Goal: Task Accomplishment & Management: Manage account settings

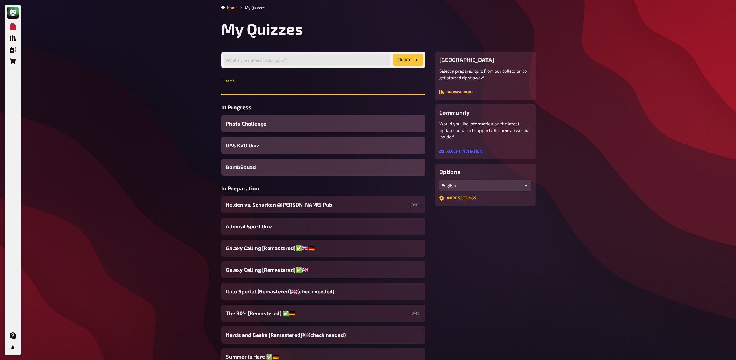
click at [248, 89] on input "text" at bounding box center [323, 89] width 204 height 12
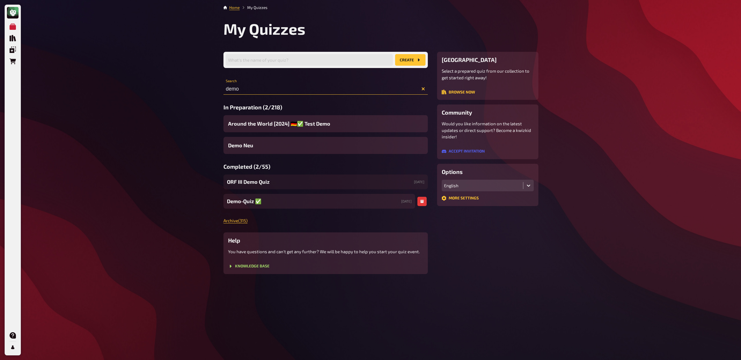
type input "demo"
click at [249, 200] on span "Demo-Quiz ✅​" at bounding box center [244, 201] width 34 height 8
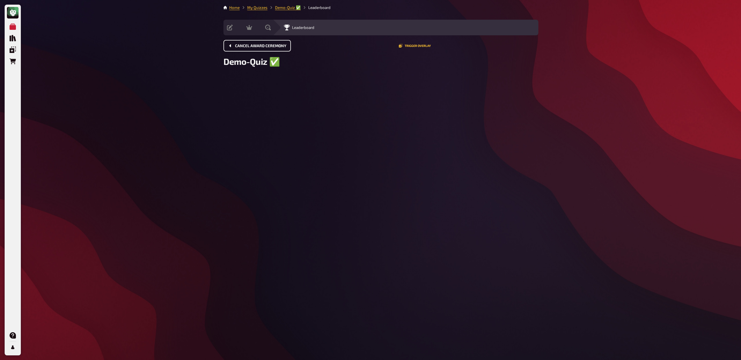
click at [264, 47] on span "Cancel award ceremony" at bounding box center [260, 46] width 51 height 4
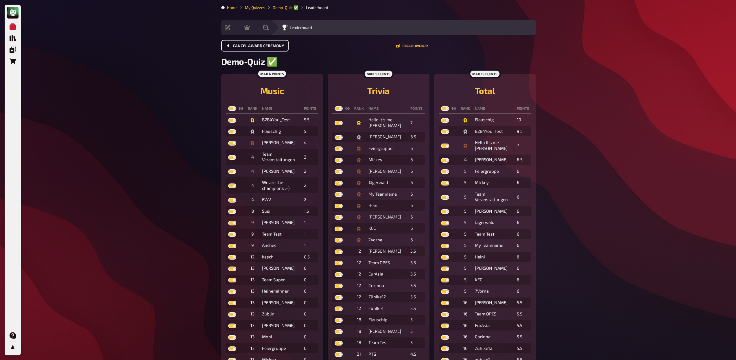
click at [255, 45] on span "Cancel award ceremony" at bounding box center [258, 46] width 51 height 4
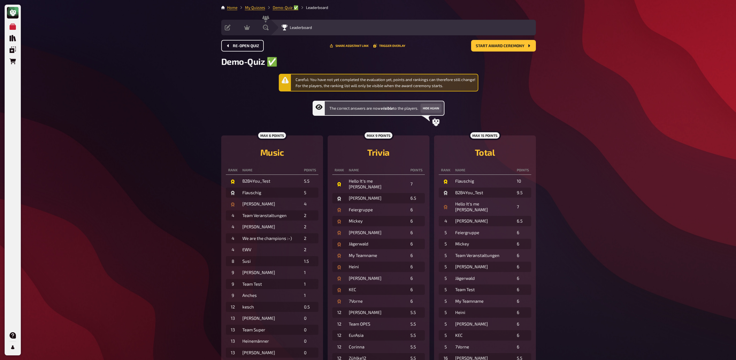
click at [255, 45] on span "Re-open Quiz" at bounding box center [246, 46] width 26 height 4
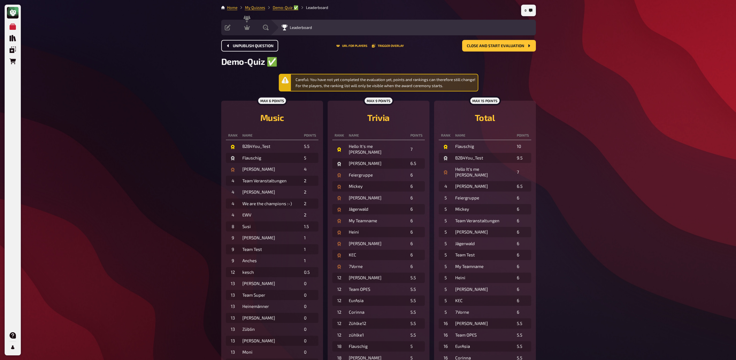
click at [254, 45] on span "Unpublish question" at bounding box center [253, 46] width 41 height 4
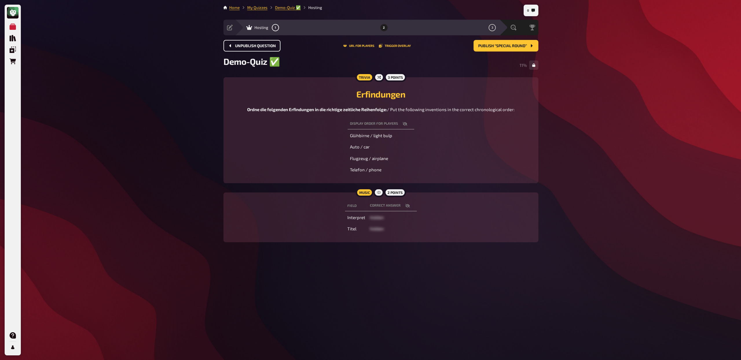
click at [254, 45] on span "Unpublish question" at bounding box center [255, 46] width 41 height 4
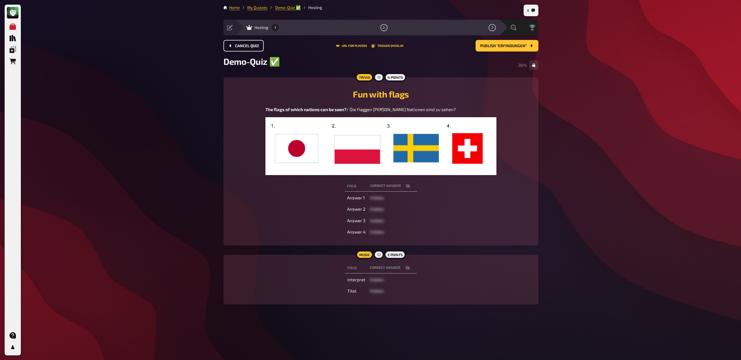
click at [254, 45] on span "Cancel Quiz" at bounding box center [247, 46] width 24 height 4
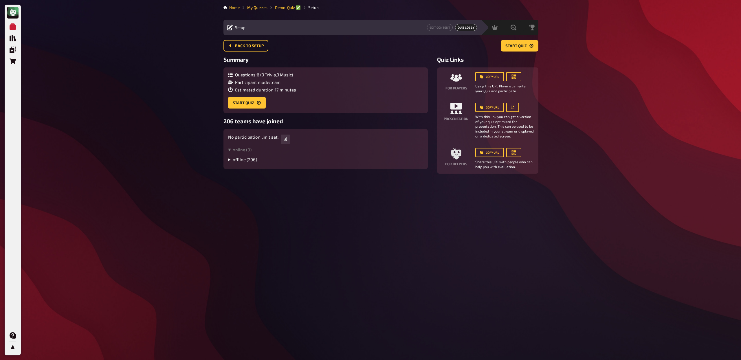
click at [229, 160] on summary "offline ( 206 )" at bounding box center [325, 159] width 195 height 5
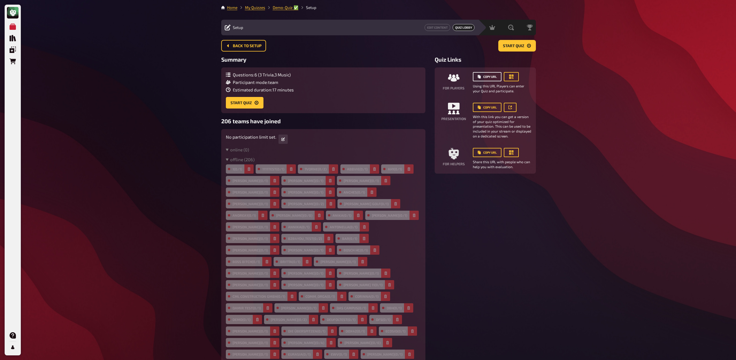
click at [487, 77] on button "Copy URL" at bounding box center [487, 76] width 29 height 9
click at [495, 79] on button "Copy URL" at bounding box center [487, 76] width 29 height 9
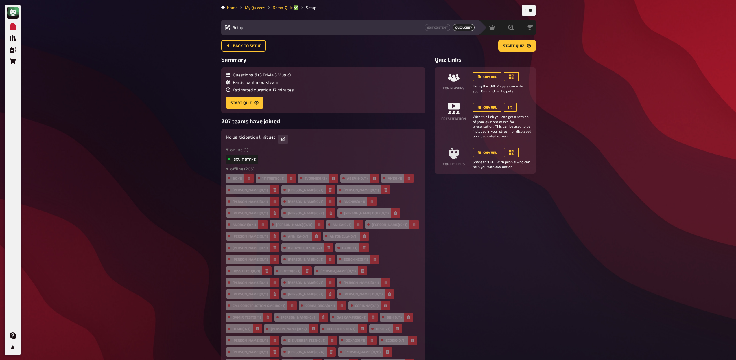
click at [249, 179] on icon "button" at bounding box center [248, 177] width 3 height 3
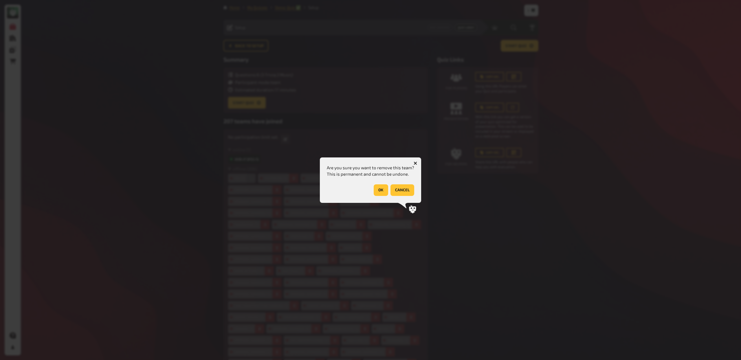
click at [377, 189] on button "OK" at bounding box center [381, 190] width 14 height 12
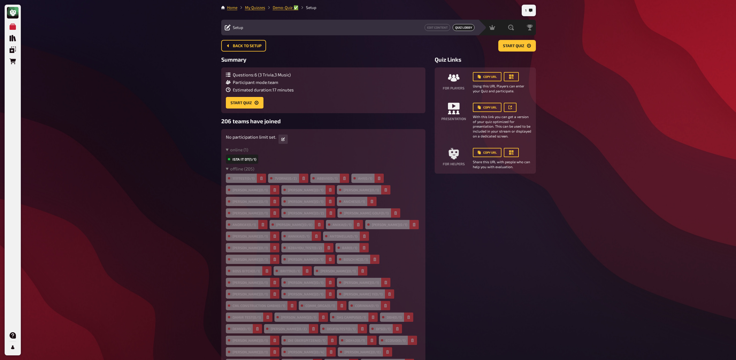
click at [519, 46] on span "Start Quiz" at bounding box center [513, 46] width 21 height 4
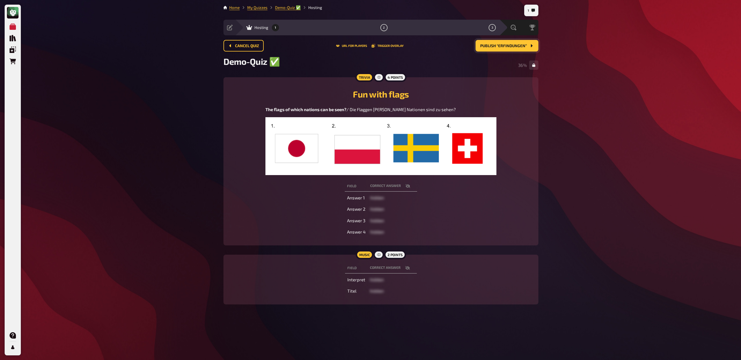
click at [484, 58] on div "Demo-Quiz ✅​ 36 %" at bounding box center [380, 65] width 315 height 18
click at [496, 49] on button "Publish “Erfindungen”" at bounding box center [506, 46] width 63 height 12
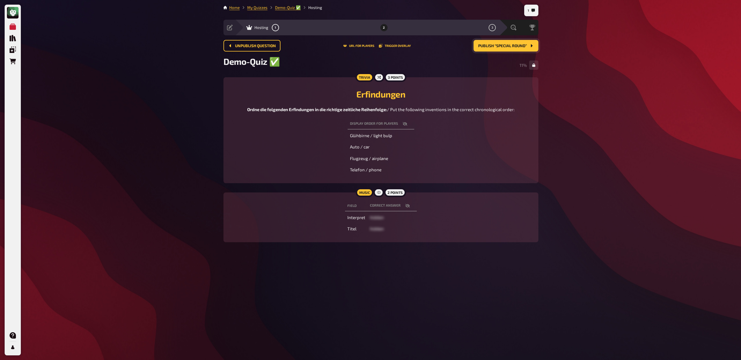
click at [496, 49] on button "Publish “Special Round”" at bounding box center [505, 46] width 65 height 12
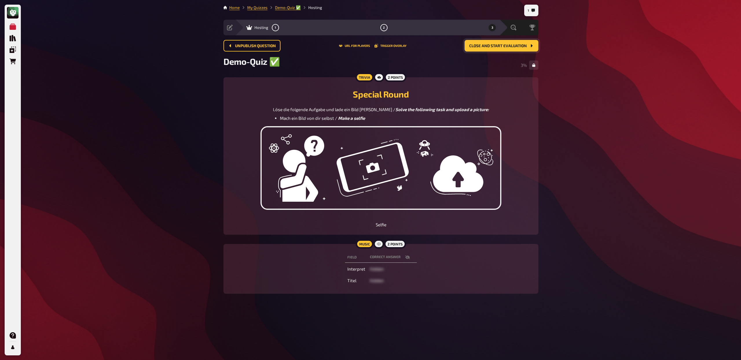
click at [514, 45] on span "Close and start evaluation" at bounding box center [498, 46] width 58 height 4
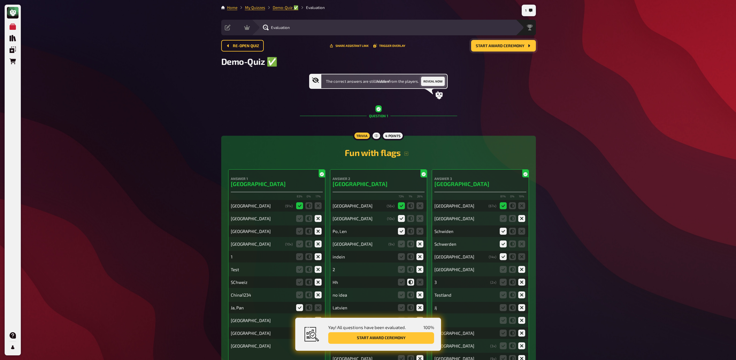
click at [443, 80] on button "Reveal now" at bounding box center [433, 81] width 24 height 9
click at [258, 8] on link "My Quizzes" at bounding box center [255, 7] width 20 height 5
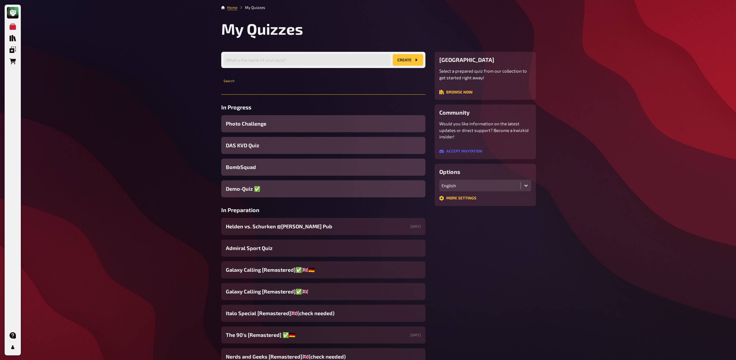
click at [274, 90] on input "text" at bounding box center [323, 89] width 204 height 12
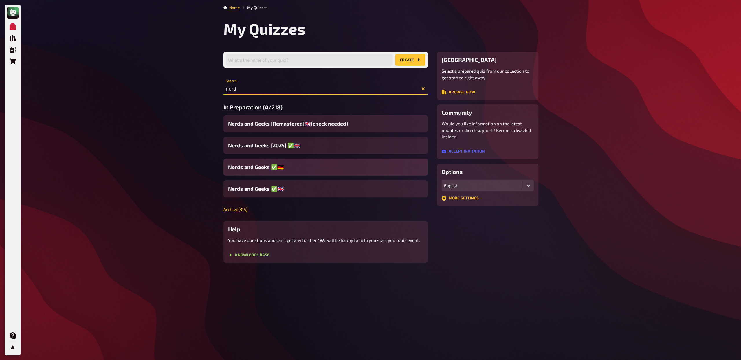
type input "nerd"
click at [256, 167] on span "Nerds and Geeks ✅​🇩🇪​" at bounding box center [256, 167] width 56 height 8
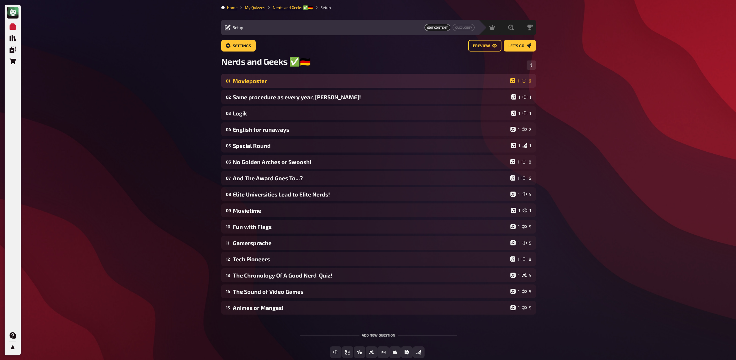
click at [277, 82] on div "Movieposter" at bounding box center [370, 81] width 275 height 7
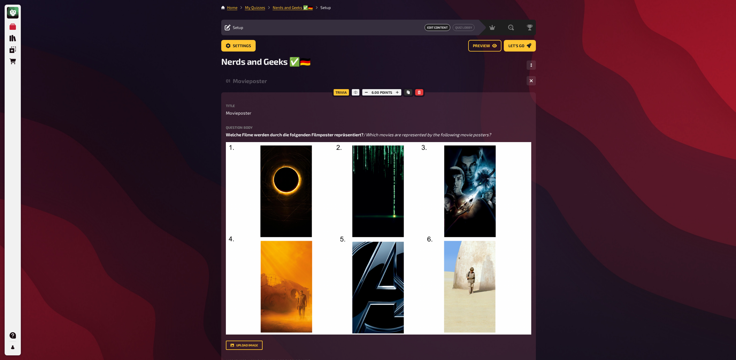
click at [261, 86] on div "01 Movieposter 1 6" at bounding box center [378, 81] width 315 height 14
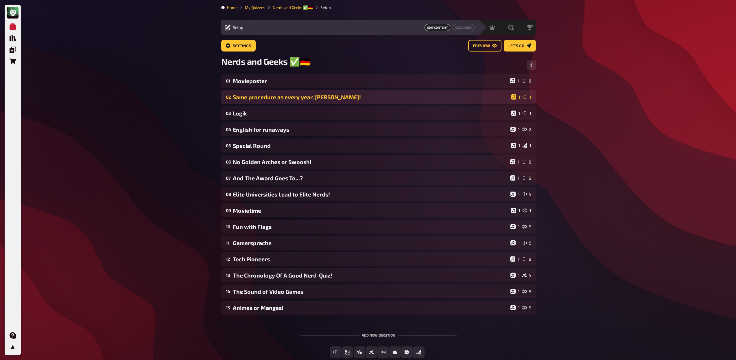
click at [262, 95] on div "Same procedure as every year, [PERSON_NAME]!" at bounding box center [371, 97] width 276 height 7
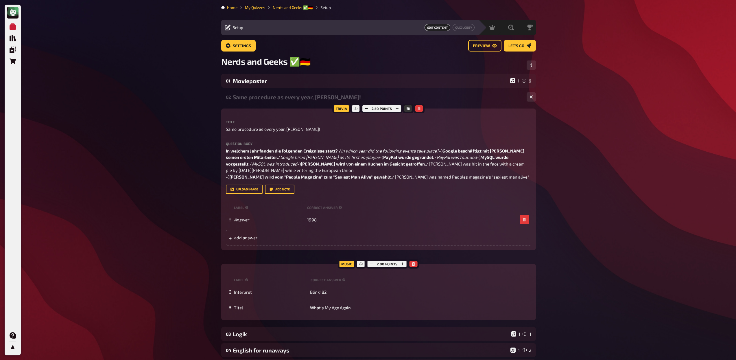
click at [265, 97] on div "Same procedure as every year, [PERSON_NAME]!" at bounding box center [377, 97] width 289 height 7
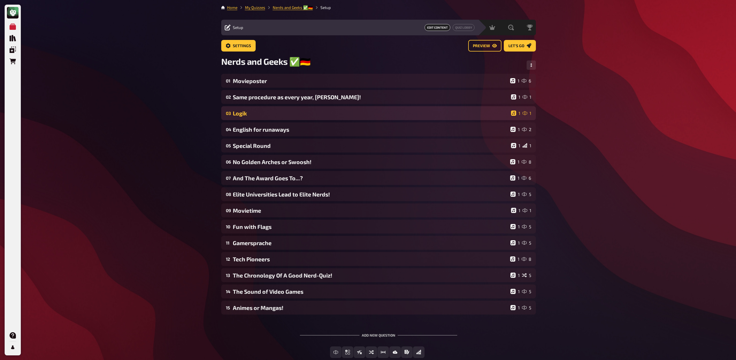
click at [268, 113] on div "Logik" at bounding box center [371, 113] width 276 height 7
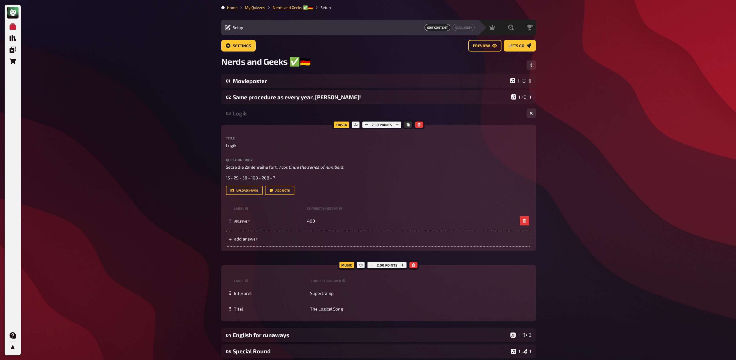
click at [267, 114] on div "Logik" at bounding box center [377, 113] width 289 height 7
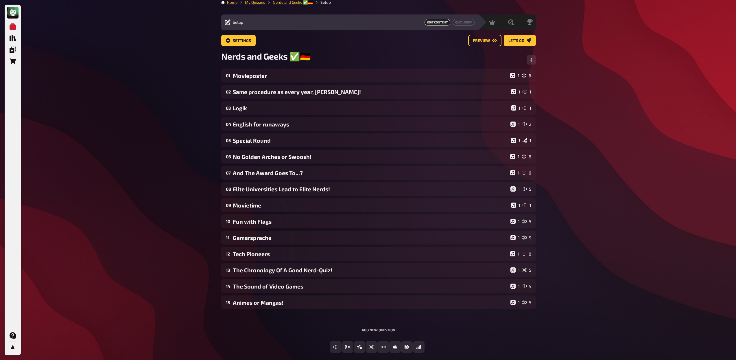
scroll to position [28, 0]
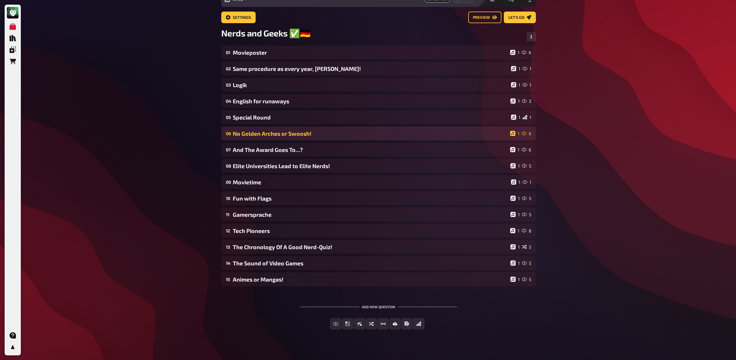
click at [323, 131] on div "No Golden Arches or Swoosh!" at bounding box center [370, 133] width 275 height 7
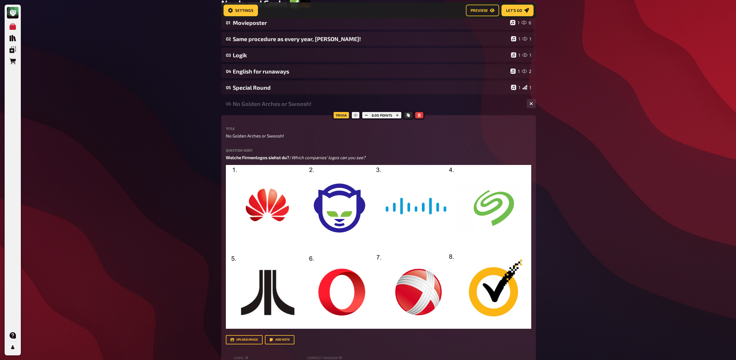
scroll to position [62, 0]
click at [299, 104] on div "No Golden Arches or Swoosh!" at bounding box center [377, 104] width 289 height 7
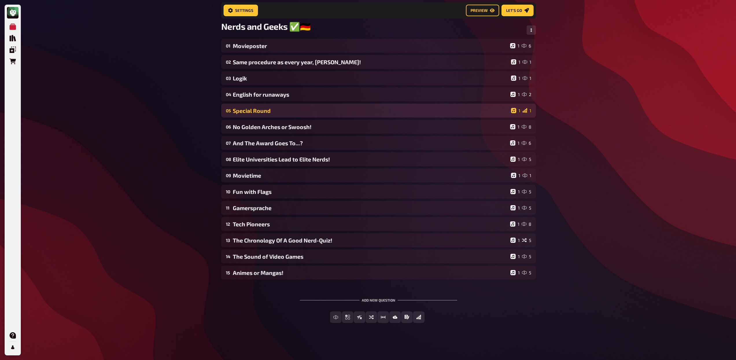
scroll to position [40, 0]
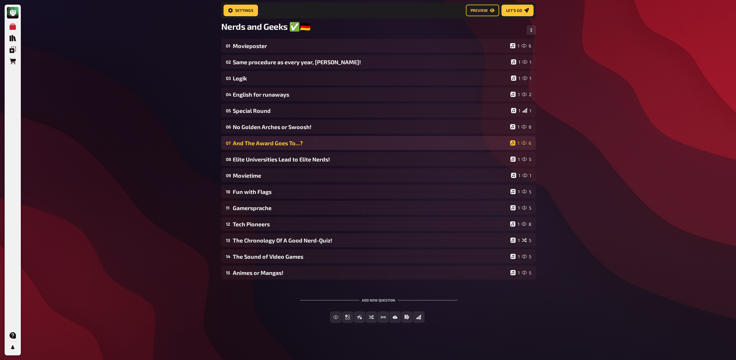
click at [286, 144] on div "And The Award Goes To...?" at bounding box center [370, 143] width 275 height 7
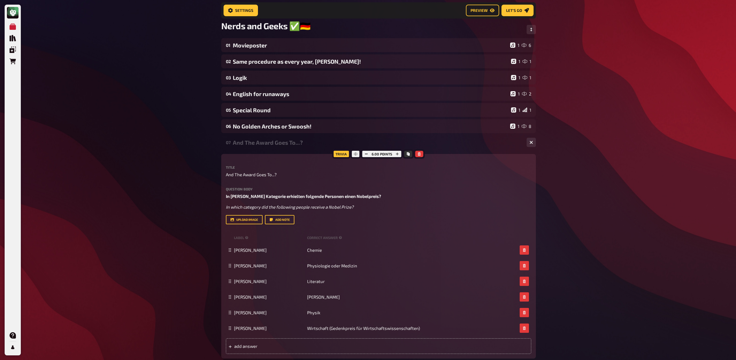
scroll to position [62, 0]
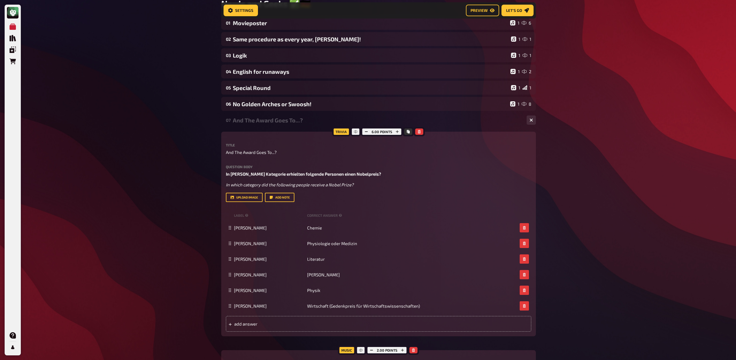
click at [282, 123] on div "And The Award Goes To...?" at bounding box center [377, 120] width 289 height 7
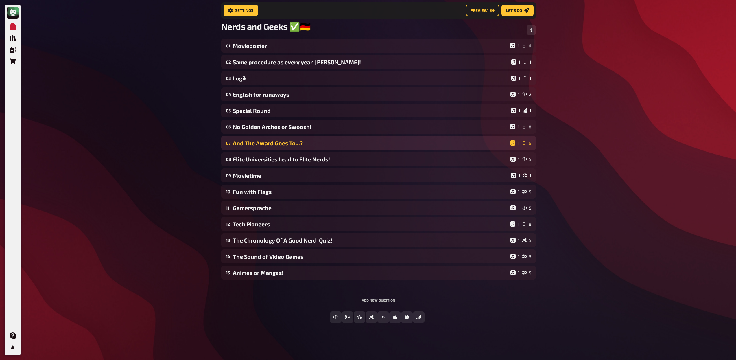
scroll to position [40, 0]
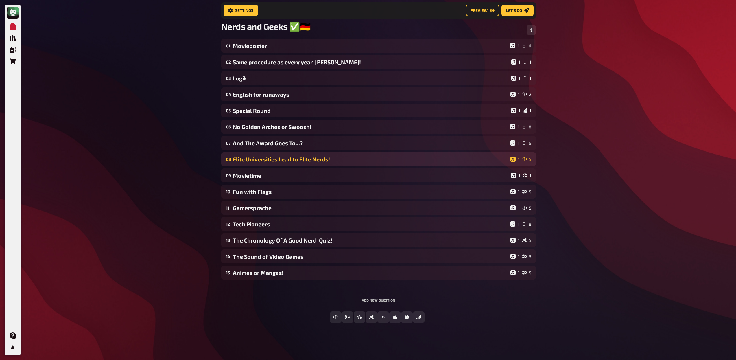
click at [288, 160] on div "Elite Universities Lead to Elite Nerds!" at bounding box center [370, 159] width 275 height 7
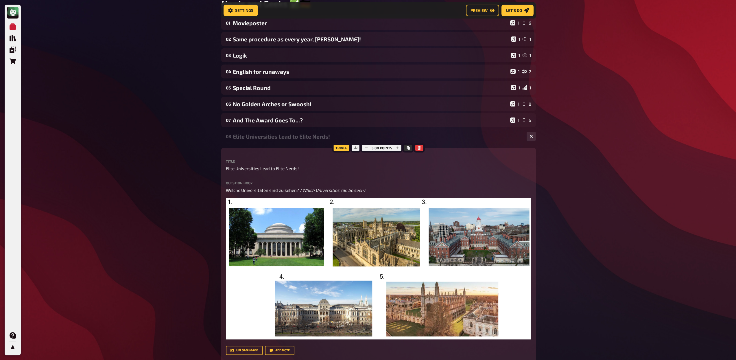
click at [279, 139] on div "Elite Universities Lead to Elite Nerds!" at bounding box center [377, 136] width 289 height 7
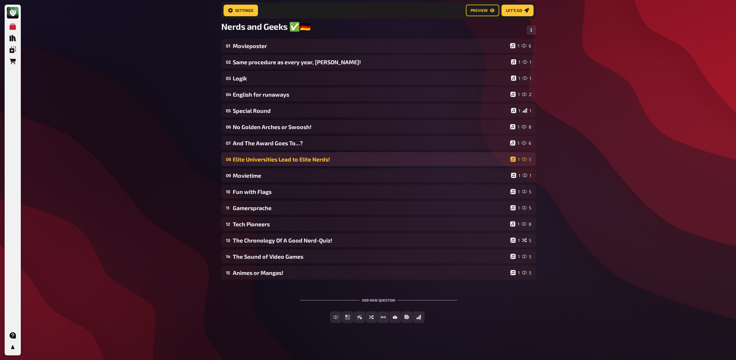
scroll to position [40, 0]
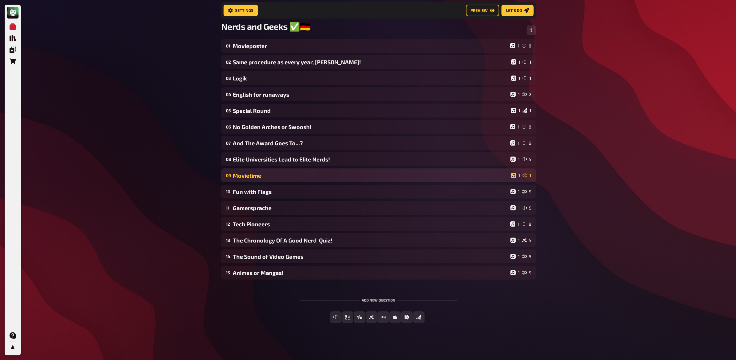
click at [283, 173] on div "Movietime" at bounding box center [371, 175] width 276 height 7
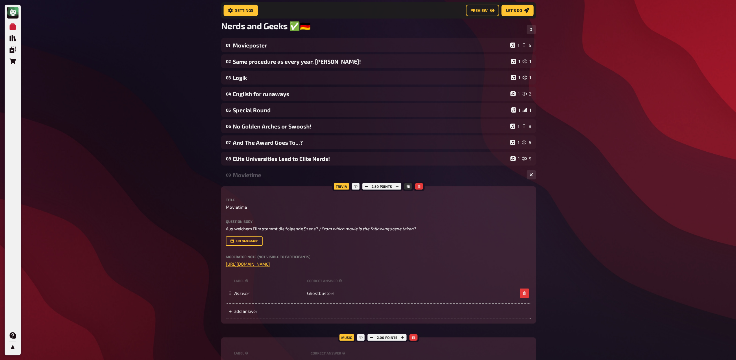
scroll to position [62, 0]
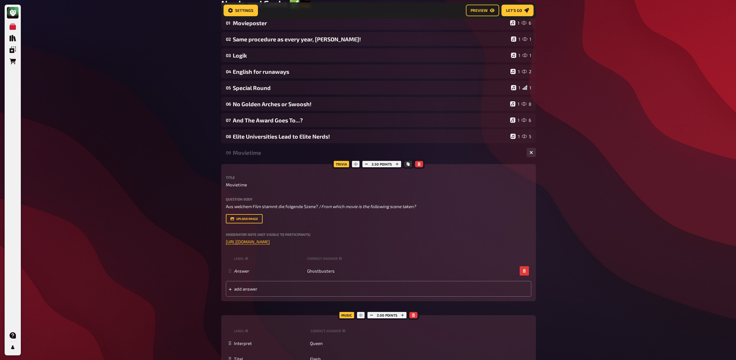
click at [261, 156] on div "Movietime" at bounding box center [377, 152] width 289 height 7
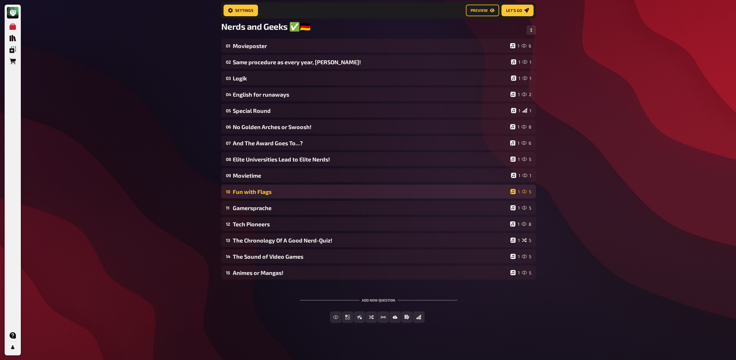
click at [265, 192] on div "Fun with Flags" at bounding box center [370, 191] width 275 height 7
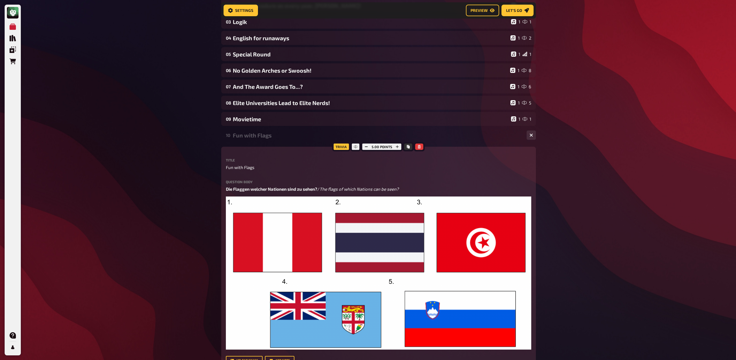
scroll to position [103, 0]
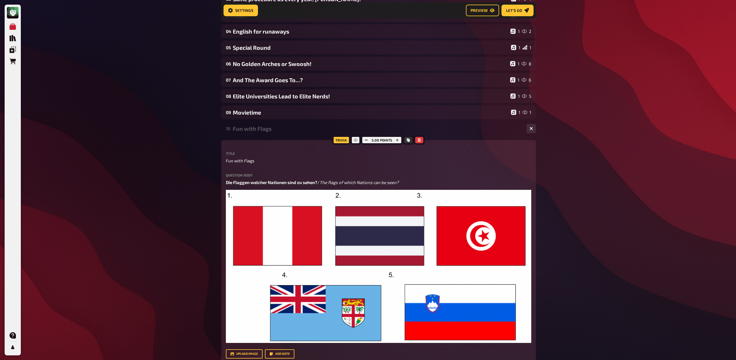
click at [264, 131] on div "Fun with Flags" at bounding box center [377, 128] width 289 height 7
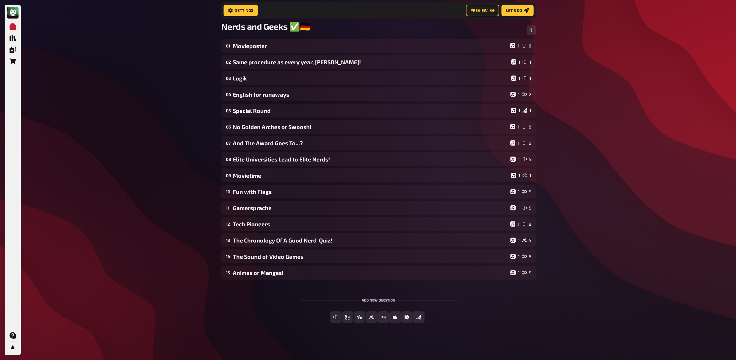
scroll to position [40, 0]
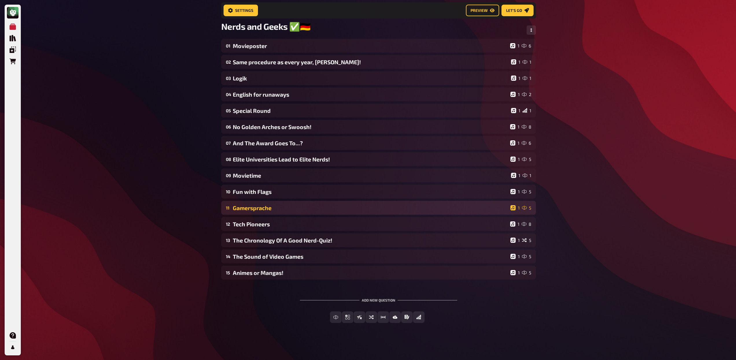
click at [267, 207] on div "Gamersprache" at bounding box center [370, 208] width 275 height 7
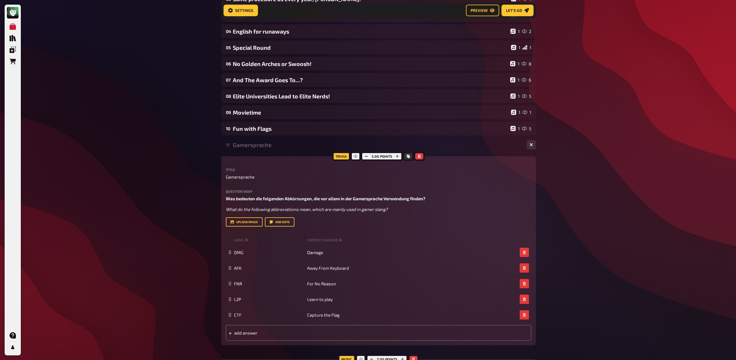
click at [275, 150] on div "11 Gamersprache 1 5" at bounding box center [378, 145] width 315 height 14
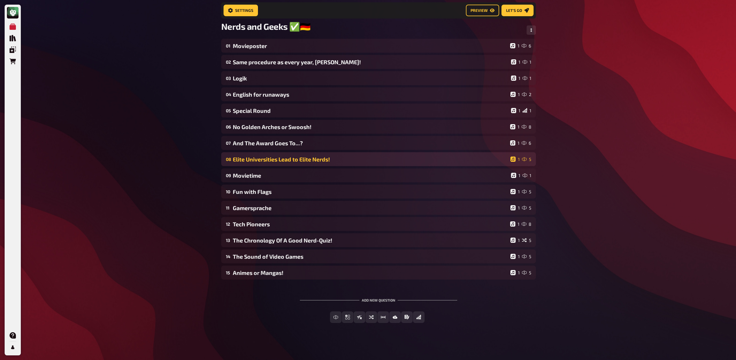
scroll to position [40, 0]
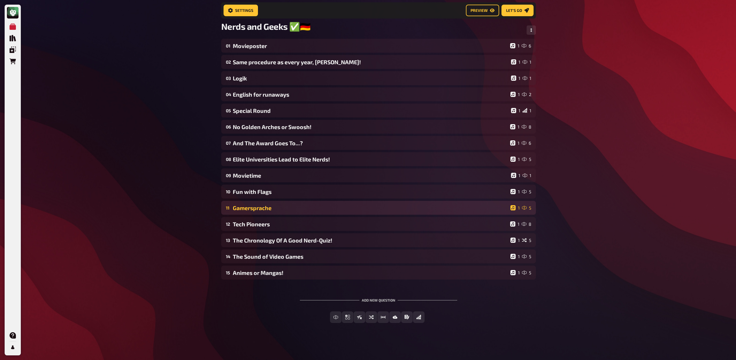
click at [273, 210] on div "Gamersprache" at bounding box center [370, 208] width 275 height 7
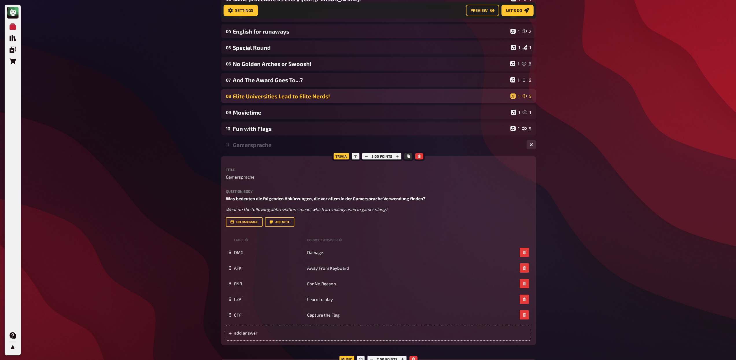
click at [255, 147] on div "Gamersprache" at bounding box center [377, 144] width 289 height 7
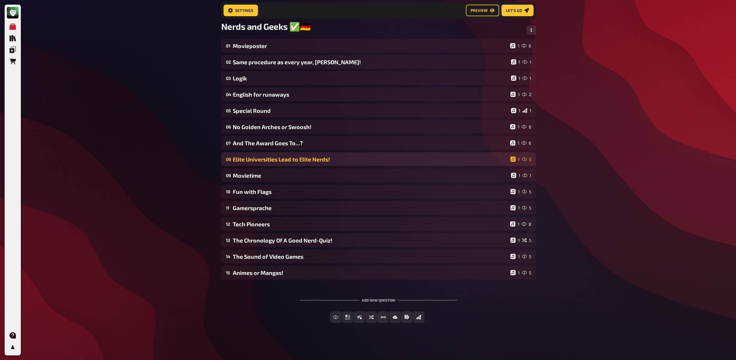
scroll to position [40, 0]
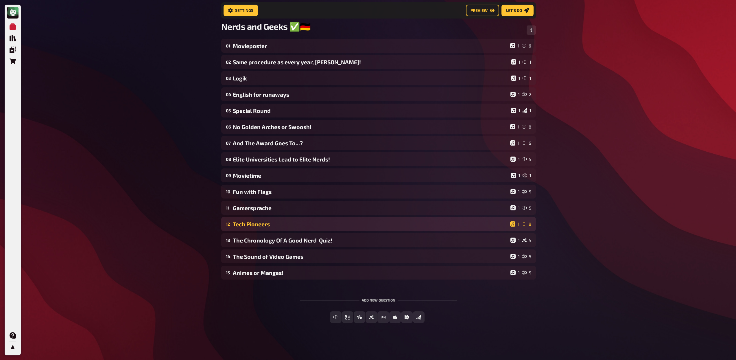
click at [277, 225] on div "Tech Pioneers" at bounding box center [370, 224] width 275 height 7
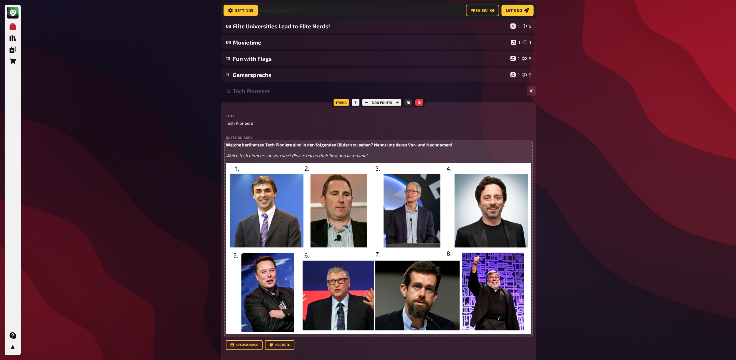
scroll to position [173, 0]
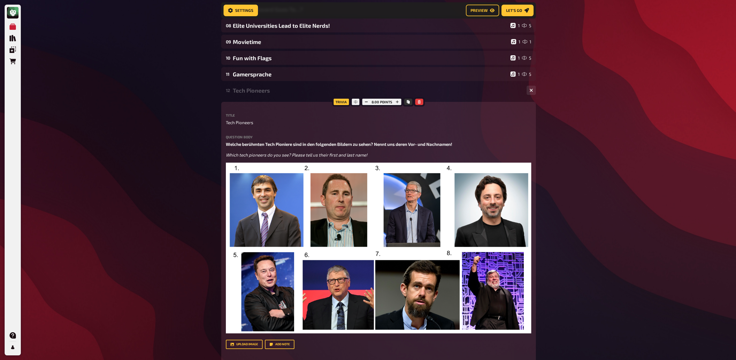
click at [266, 95] on div "12 Tech Pioneers 1 8" at bounding box center [378, 90] width 315 height 14
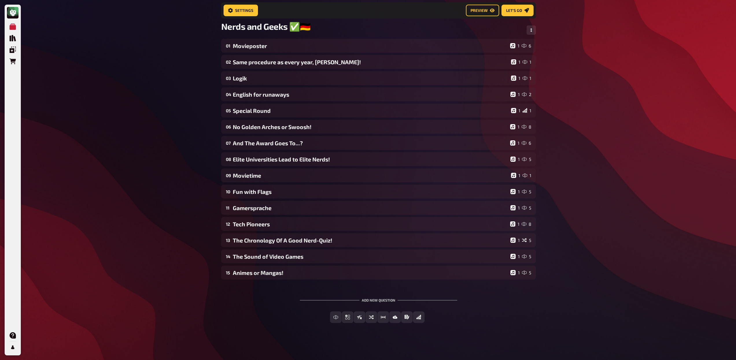
scroll to position [40, 0]
click at [314, 254] on div "The Sound of Video Games" at bounding box center [370, 256] width 275 height 7
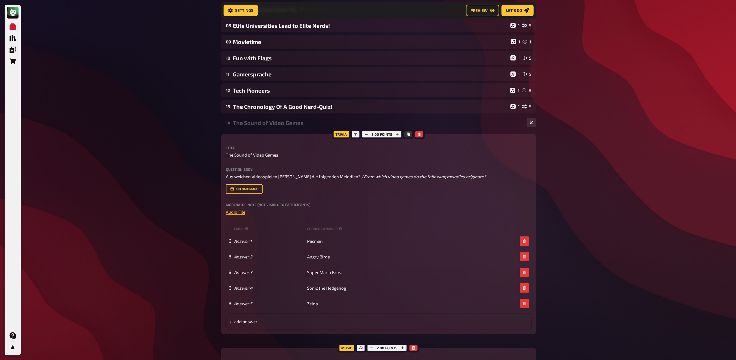
click at [275, 123] on div "The Sound of Video Games" at bounding box center [377, 122] width 289 height 7
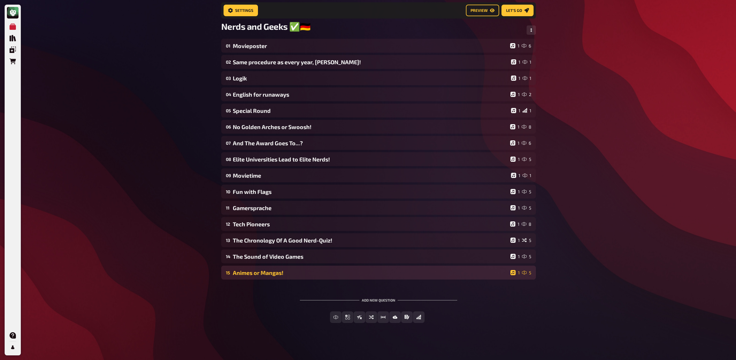
click at [278, 274] on div "Animes or Mangas!" at bounding box center [370, 272] width 275 height 7
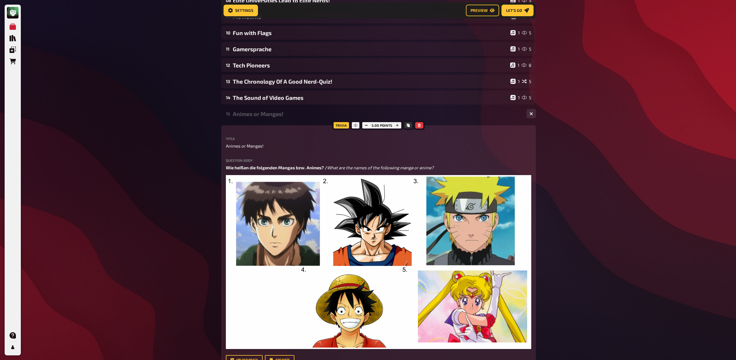
click at [259, 115] on div "Animes or Mangas!" at bounding box center [377, 114] width 289 height 7
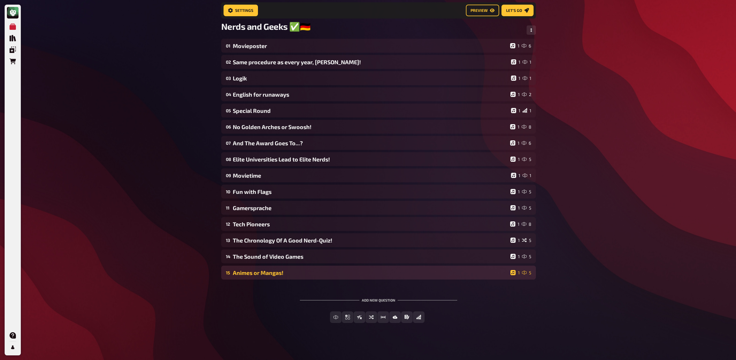
scroll to position [40, 0]
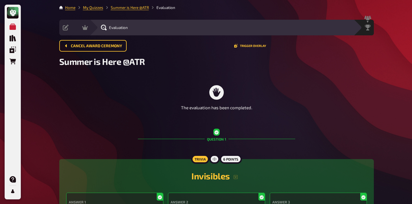
click at [97, 9] on link "My Quizzes" at bounding box center [93, 7] width 20 height 5
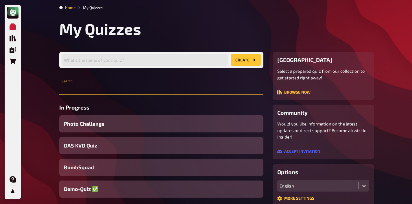
click at [122, 91] on input "text" at bounding box center [161, 89] width 204 height 12
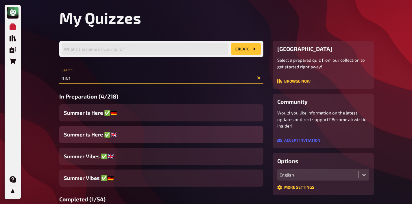
scroll to position [41, 0]
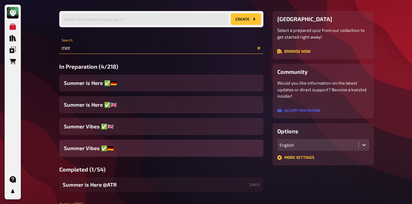
type input "mer"
click at [95, 146] on span "Summer Vibes ✅​🇩🇪" at bounding box center [89, 148] width 50 height 8
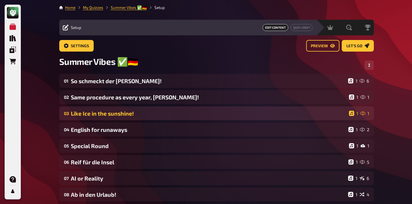
click at [138, 113] on div "Like Ice in the sunshine!" at bounding box center [209, 113] width 276 height 7
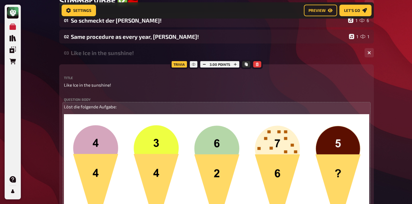
scroll to position [50, 0]
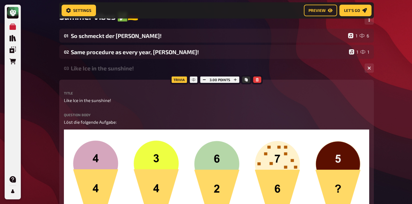
click at [136, 70] on div "Like Ice in the sunshine!" at bounding box center [215, 68] width 289 height 7
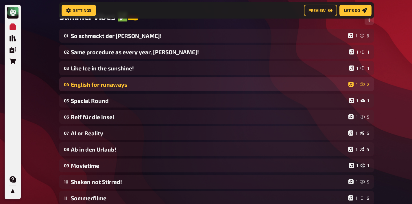
click at [133, 83] on div "English for runaways" at bounding box center [208, 84] width 275 height 7
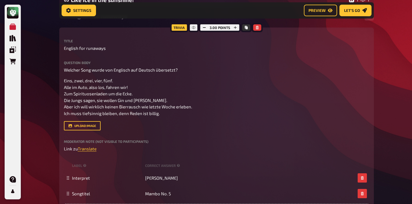
scroll to position [89, 0]
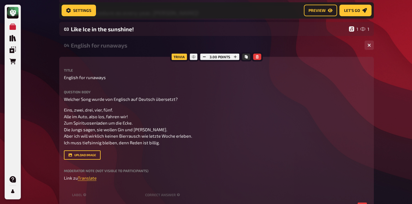
click at [126, 45] on div "English for runaways" at bounding box center [215, 45] width 289 height 7
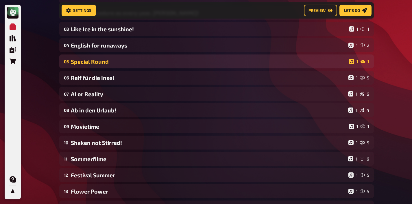
click at [124, 62] on div "Special Round" at bounding box center [209, 61] width 276 height 7
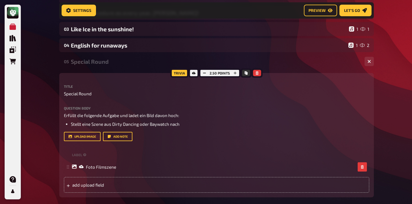
click at [124, 62] on div "Special Round" at bounding box center [215, 61] width 289 height 7
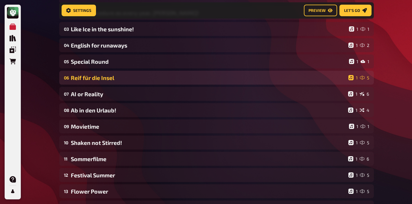
click at [124, 80] on div "Reif für die Insel" at bounding box center [208, 77] width 275 height 7
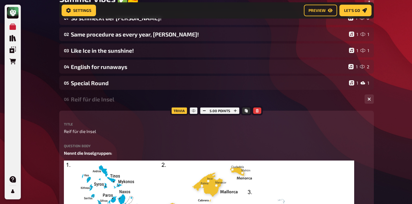
scroll to position [44, 0]
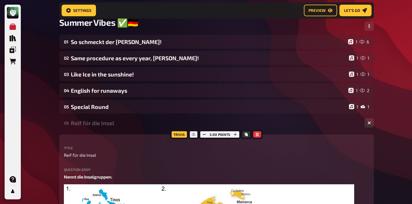
click at [113, 129] on div "06 [PERSON_NAME] für die Insel 1 5" at bounding box center [216, 123] width 315 height 14
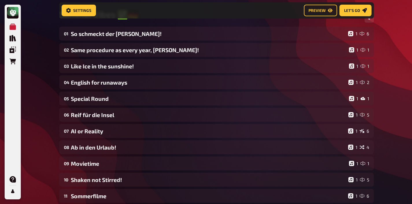
scroll to position [56, 0]
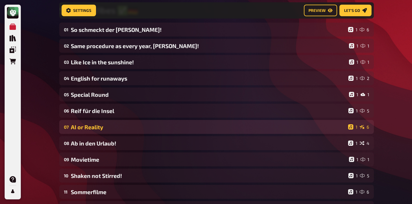
click at [117, 127] on div "AI or Reality" at bounding box center [208, 127] width 275 height 7
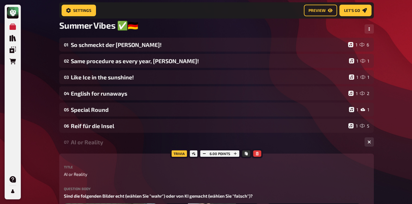
scroll to position [20, 0]
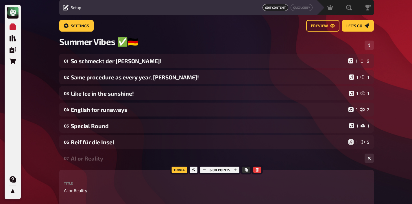
click at [111, 156] on div "AI or Reality" at bounding box center [215, 158] width 289 height 7
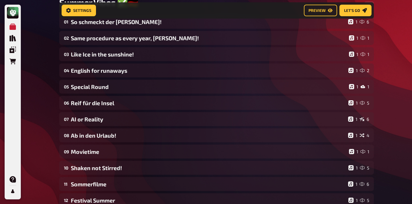
scroll to position [64, 0]
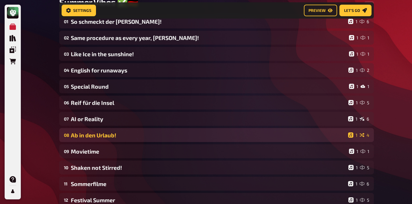
click at [117, 137] on div "Ab in den Urlaub!" at bounding box center [208, 135] width 275 height 7
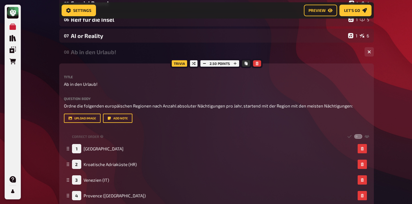
scroll to position [114, 0]
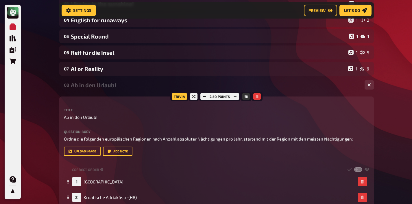
click at [105, 87] on div "Ab in den Urlaub!" at bounding box center [215, 85] width 289 height 7
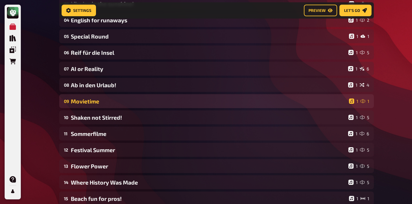
click at [107, 101] on div "Movietime" at bounding box center [209, 101] width 276 height 7
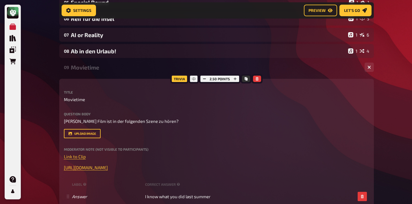
scroll to position [146, 0]
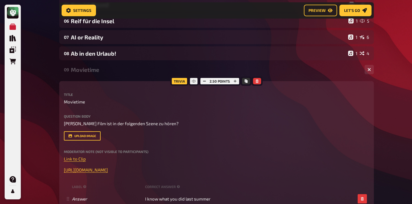
click at [100, 73] on div "09 Movietime 1 1" at bounding box center [216, 69] width 315 height 14
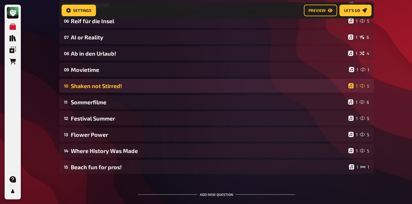
click at [101, 92] on div "10 Shaken not Stirred! 1 5" at bounding box center [216, 86] width 315 height 14
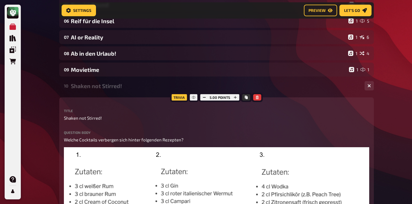
click at [103, 86] on div "Shaken not Stirred!" at bounding box center [215, 85] width 289 height 7
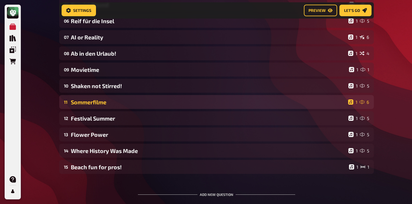
click at [105, 99] on div "Sommerfilme" at bounding box center [208, 102] width 275 height 7
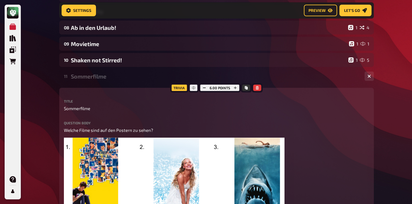
scroll to position [171, 0]
click at [105, 79] on div "Sommerfilme" at bounding box center [215, 76] width 289 height 7
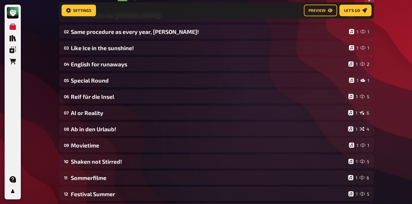
scroll to position [152, 0]
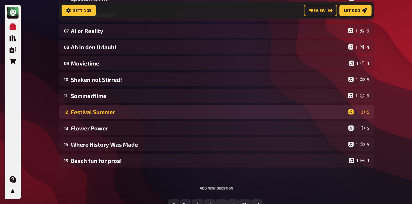
click at [98, 113] on div "Festival Summer" at bounding box center [208, 111] width 275 height 7
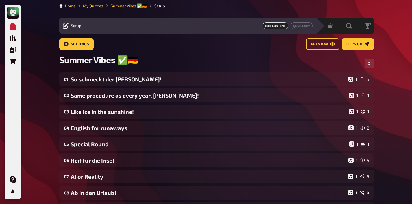
scroll to position [1, 0]
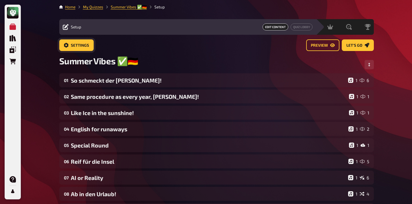
click at [84, 45] on span "Settings" at bounding box center [80, 45] width 18 height 4
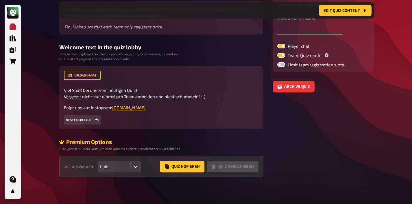
scroll to position [102, 0]
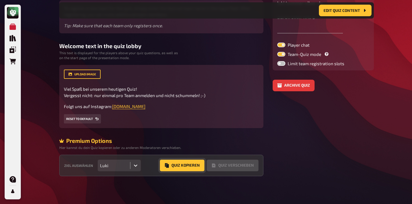
click at [180, 165] on button "Quiz Kopieren" at bounding box center [182, 165] width 45 height 12
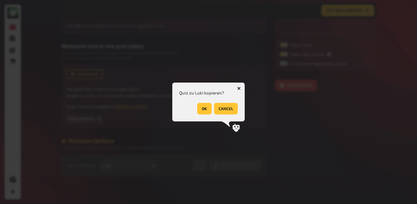
click at [202, 111] on button "OK" at bounding box center [204, 109] width 14 height 12
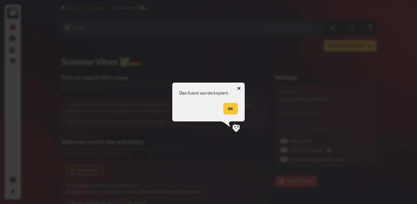
click at [231, 109] on button "OK" at bounding box center [230, 109] width 14 height 12
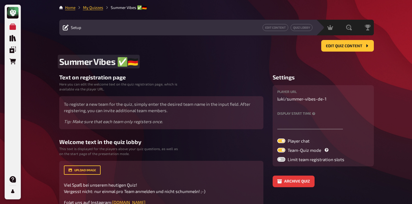
click at [139, 65] on h2 "Summer Vibes ✅​🇩🇪" at bounding box center [216, 61] width 315 height 11
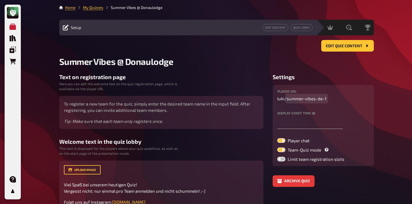
click at [319, 101] on span "summer-vibes-de-1" at bounding box center [307, 98] width 40 height 7
drag, startPoint x: 318, startPoint y: 99, endPoint x: 325, endPoint y: 99, distance: 7.5
click at [325, 99] on p "luki / summer-vibes-de-1" at bounding box center [323, 98] width 92 height 7
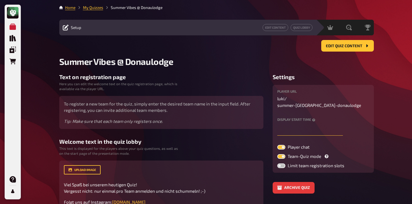
click at [314, 124] on input "text" at bounding box center [310, 130] width 66 height 12
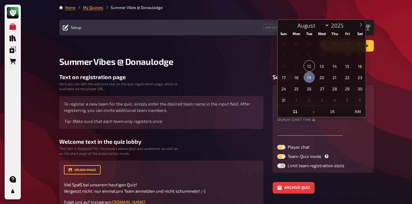
click at [307, 77] on span "19" at bounding box center [309, 76] width 11 height 11
type input "[DATE] 11:16 AM"
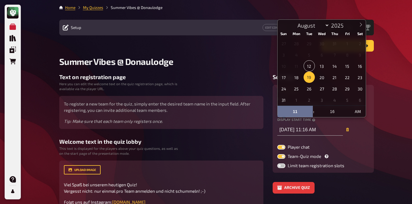
scroll to position [0, 0]
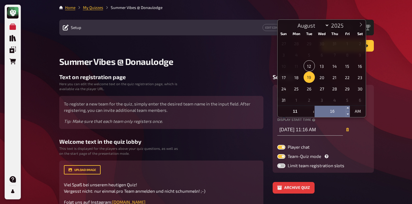
click at [335, 111] on input "16" at bounding box center [332, 111] width 35 height 12
type input "00"
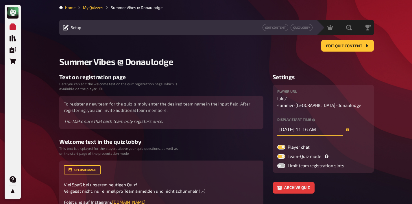
click at [314, 124] on input "[DATE] 11:16 AM" at bounding box center [310, 130] width 66 height 12
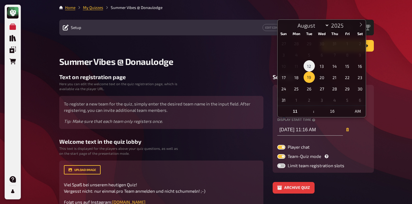
click at [310, 65] on span "12" at bounding box center [309, 65] width 11 height 11
type input "[DATE] 11:16 AM"
click at [334, 111] on input "16" at bounding box center [332, 111] width 35 height 12
click at [297, 110] on input "11" at bounding box center [295, 111] width 35 height 12
click at [310, 107] on span at bounding box center [311, 108] width 4 height 6
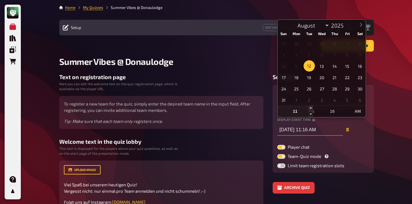
type input "12"
type input "[DATE] 12:16 PM"
click at [310, 107] on span at bounding box center [311, 108] width 4 height 6
type input "01"
type input "[DATE] 1:16 PM"
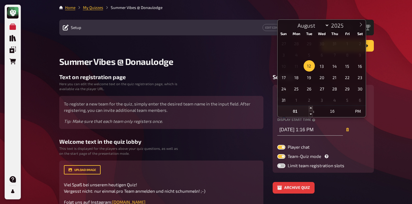
click at [310, 107] on span at bounding box center [311, 108] width 4 height 6
type input "02"
type input "[DATE] 2:16 PM"
click at [310, 107] on span at bounding box center [311, 108] width 4 height 6
type input "03"
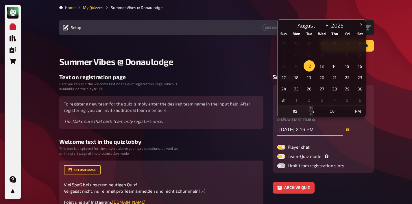
type input "[DATE] 3:16 PM"
click at [310, 107] on span at bounding box center [311, 108] width 4 height 6
type input "04"
type input "[DATE] 4:16 PM"
click at [295, 111] on input "04" at bounding box center [295, 111] width 35 height 12
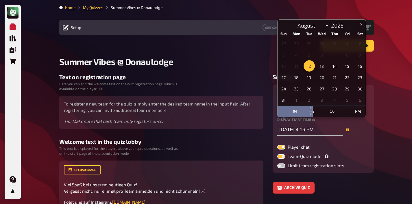
click at [295, 113] on input "04" at bounding box center [295, 111] width 35 height 12
type input "07"
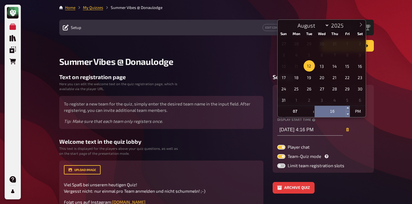
type input "[DATE] 7:16 PM"
click at [325, 113] on input "16" at bounding box center [332, 111] width 35 height 12
type input "00"
type input "[DATE] 7:00 PM"
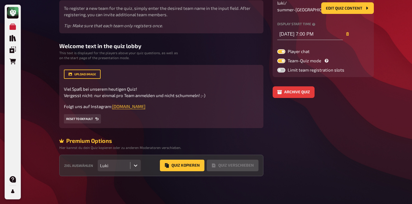
scroll to position [0, 0]
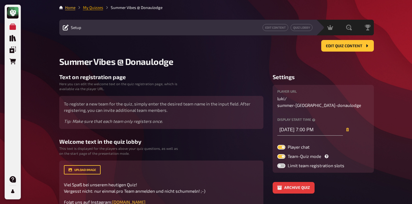
click at [97, 7] on link "My Quizzes" at bounding box center [93, 7] width 20 height 5
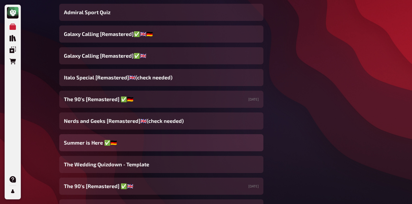
scroll to position [254, 0]
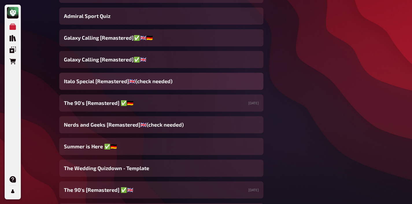
click at [143, 82] on span "Italo Special [Remastered]🇬🇧​(check needed)" at bounding box center [118, 81] width 109 height 8
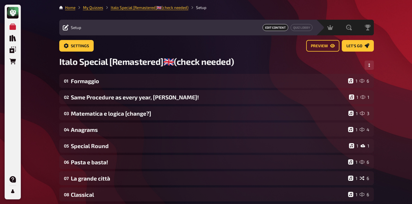
click at [143, 82] on div "Formaggio" at bounding box center [208, 81] width 275 height 7
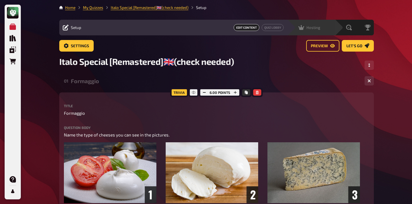
click at [321, 29] on div "Hosting undefined" at bounding box center [315, 28] width 40 height 6
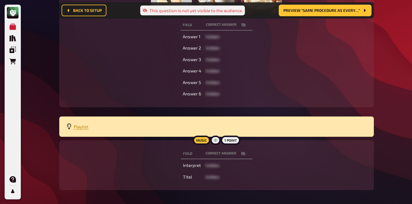
scroll to position [166, 0]
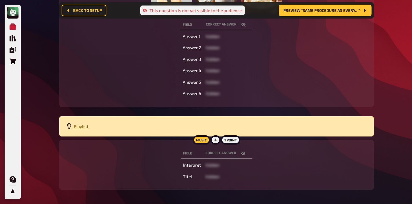
click at [83, 128] on span "Playlist" at bounding box center [81, 126] width 15 height 5
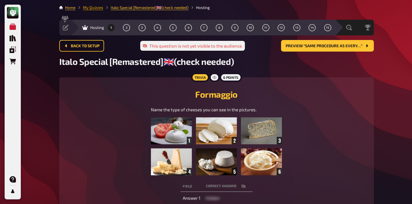
click at [89, 8] on link "My Quizzes" at bounding box center [93, 7] width 20 height 5
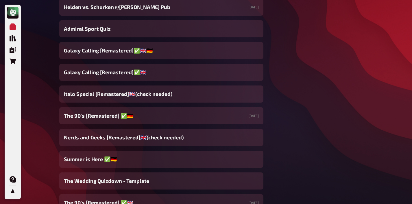
scroll to position [241, 0]
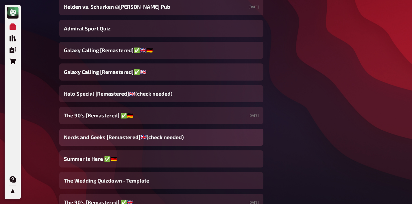
click at [136, 139] on span "Nerds and Geeks [Remastered]🇬🇧(check needed)" at bounding box center [124, 137] width 120 height 8
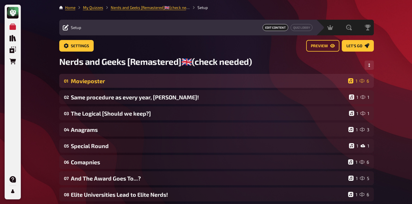
click at [125, 84] on div "Movieposter" at bounding box center [208, 81] width 275 height 7
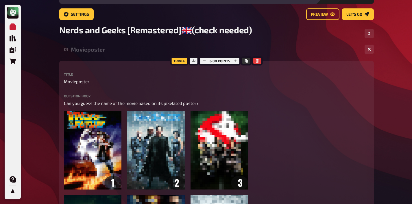
scroll to position [31, 0]
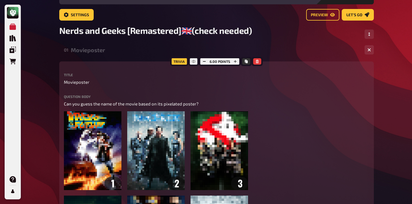
click at [105, 52] on div "Movieposter" at bounding box center [215, 50] width 289 height 7
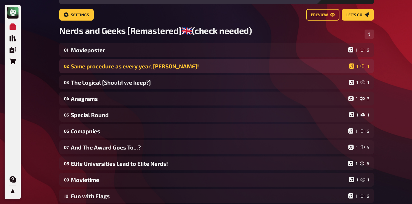
click at [104, 66] on div "Same procedure as every year, [PERSON_NAME]!" at bounding box center [209, 66] width 276 height 7
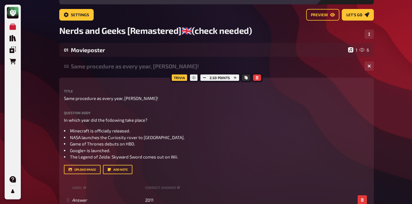
click at [105, 68] on div "Same procedure as every year, [PERSON_NAME]!" at bounding box center [215, 66] width 289 height 7
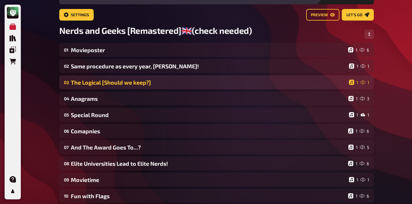
click at [106, 81] on div "The Logical [Should we keep?]" at bounding box center [209, 82] width 276 height 7
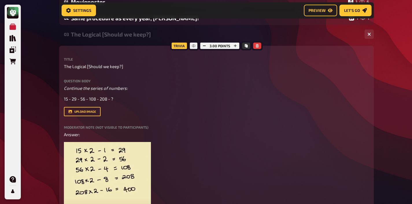
scroll to position [65, 0]
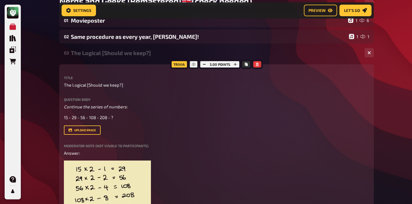
click at [112, 54] on div "The Logical [Should we keep?]" at bounding box center [215, 52] width 289 height 7
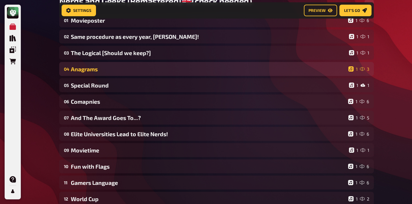
click at [111, 69] on div "Anagrams" at bounding box center [208, 69] width 275 height 7
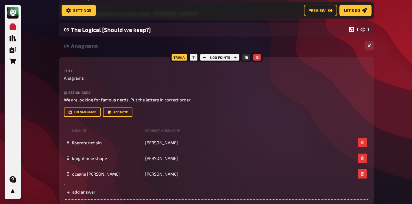
scroll to position [77, 0]
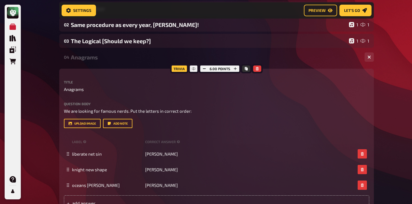
click at [113, 57] on div "Anagrams" at bounding box center [215, 57] width 289 height 7
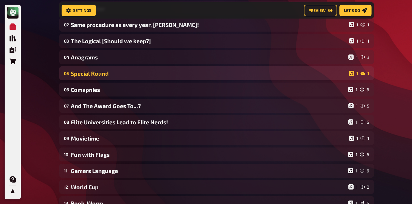
click at [104, 70] on div "Special Round" at bounding box center [209, 73] width 276 height 7
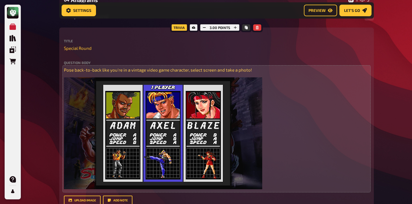
scroll to position [103, 0]
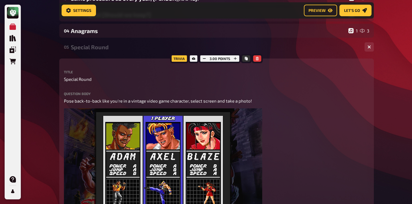
click at [84, 48] on div "Special Round" at bounding box center [215, 47] width 289 height 7
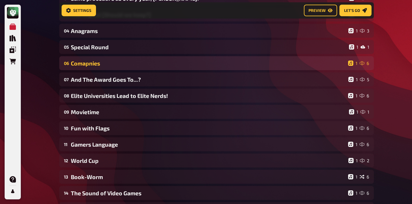
click at [86, 61] on div "Comapnies" at bounding box center [208, 63] width 275 height 7
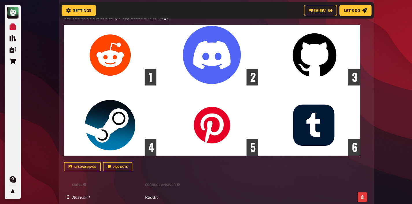
scroll to position [90, 0]
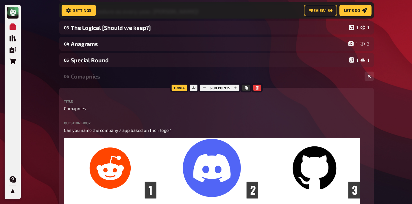
click at [95, 80] on div "06 Comapnies 1 6" at bounding box center [216, 76] width 315 height 14
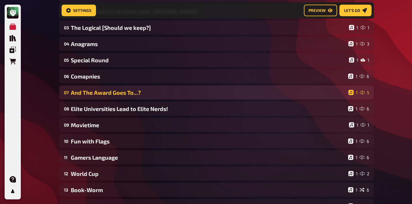
click at [93, 93] on div "And The Award Goes To...?" at bounding box center [208, 92] width 275 height 7
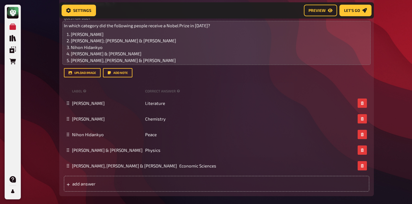
scroll to position [206, 0]
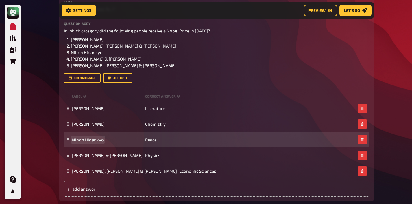
click at [91, 140] on span "Nihon Hidankyo" at bounding box center [88, 139] width 32 height 5
click at [94, 139] on span "Nihon Hidankyo" at bounding box center [88, 139] width 32 height 5
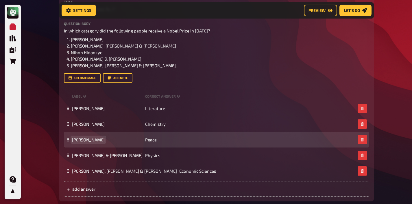
click at [83, 141] on span "[PERSON_NAME]" at bounding box center [88, 139] width 33 height 5
copy span "[PERSON_NAME]"
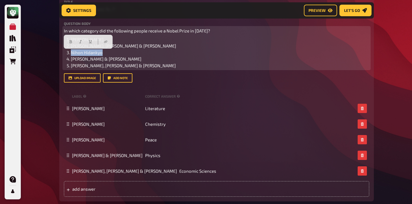
drag, startPoint x: 102, startPoint y: 53, endPoint x: 70, endPoint y: 52, distance: 31.8
click at [71, 52] on li "Nihon Hidankyo" at bounding box center [220, 52] width 299 height 7
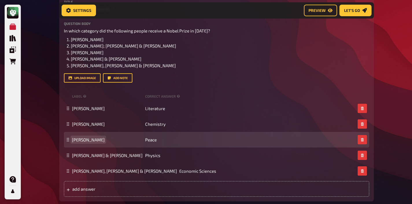
click at [94, 140] on span "[PERSON_NAME]" at bounding box center [88, 139] width 33 height 5
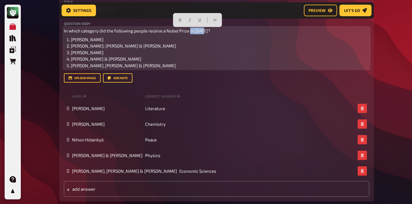
drag, startPoint x: 205, startPoint y: 30, endPoint x: 190, endPoint y: 31, distance: 15.1
click at [190, 31] on span "In which category did the following people receive a Nobel Prize in [DATE]?" at bounding box center [137, 30] width 146 height 5
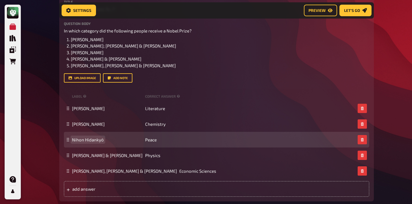
click at [78, 141] on span "Nihon Hidankyō" at bounding box center [88, 139] width 32 height 5
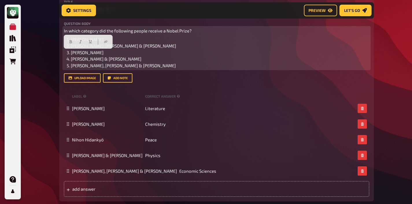
drag, startPoint x: 106, startPoint y: 52, endPoint x: 71, endPoint y: 52, distance: 34.4
click at [71, 52] on li "[PERSON_NAME]" at bounding box center [220, 52] width 299 height 7
copy span "[PERSON_NAME]"
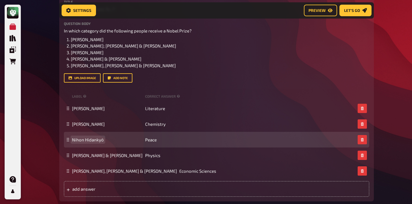
click at [85, 142] on span "Nihon Hidankyō" at bounding box center [88, 139] width 32 height 5
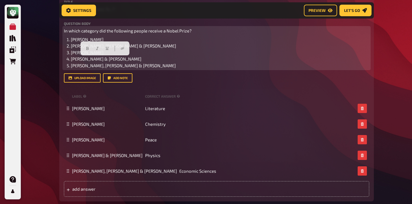
drag, startPoint x: 140, startPoint y: 60, endPoint x: 71, endPoint y: 58, distance: 69.5
click at [71, 58] on li "[PERSON_NAME] & [PERSON_NAME]" at bounding box center [220, 59] width 299 height 7
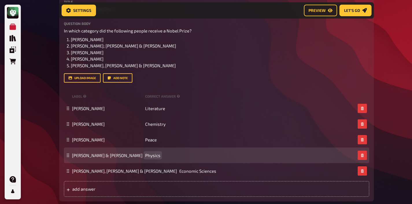
click at [159, 157] on span "Physics" at bounding box center [152, 154] width 15 height 5
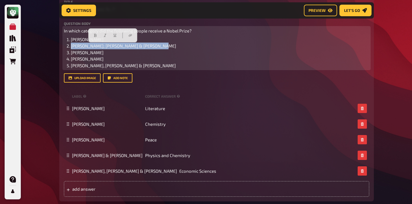
drag, startPoint x: 157, startPoint y: 47, endPoint x: 67, endPoint y: 48, distance: 90.0
click at [71, 48] on li "[PERSON_NAME]; [PERSON_NAME] & [PERSON_NAME]" at bounding box center [220, 46] width 299 height 7
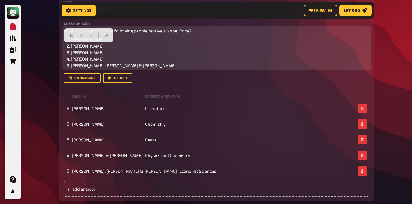
drag, startPoint x: 108, startPoint y: 46, endPoint x: 70, endPoint y: 45, distance: 37.6
click at [71, 45] on li "[PERSON_NAME]" at bounding box center [220, 46] width 299 height 7
copy span "[PERSON_NAME]"
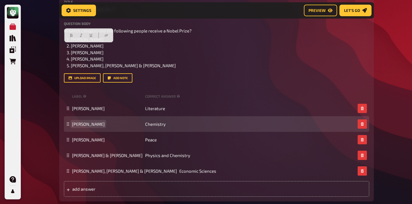
click at [86, 124] on span "[PERSON_NAME]" at bounding box center [88, 123] width 33 height 5
paste span
click at [85, 124] on span "[PERSON_NAME]" at bounding box center [88, 123] width 33 height 5
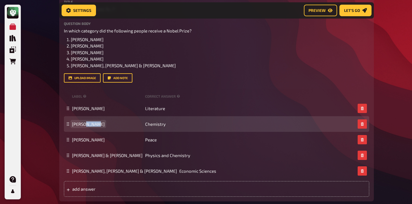
click at [85, 124] on span "[PERSON_NAME]" at bounding box center [88, 123] width 33 height 5
click at [148, 123] on span "Chemistry" at bounding box center [155, 123] width 21 height 5
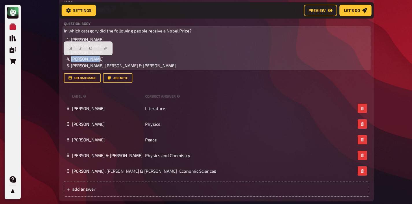
drag, startPoint x: 97, startPoint y: 60, endPoint x: 68, endPoint y: 58, distance: 29.6
click at [71, 58] on li "[PERSON_NAME]" at bounding box center [220, 59] width 299 height 7
copy span "[PERSON_NAME]"
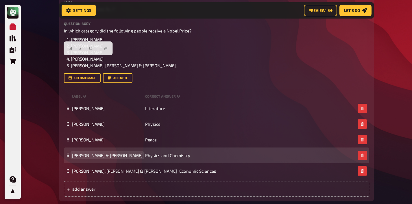
click at [99, 157] on span "[PERSON_NAME] & [PERSON_NAME]" at bounding box center [107, 154] width 71 height 5
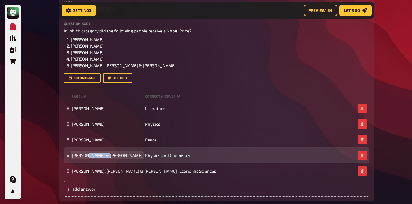
click at [99, 157] on span "[PERSON_NAME] & [PERSON_NAME]" at bounding box center [107, 154] width 71 height 5
paste span
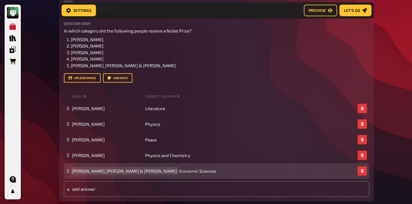
click at [111, 170] on span "[PERSON_NAME], [PERSON_NAME] & [PERSON_NAME]" at bounding box center [124, 170] width 105 height 5
click at [91, 171] on span "[PERSON_NAME]" at bounding box center [88, 170] width 33 height 5
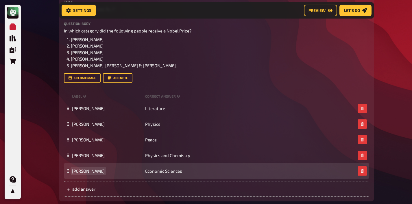
click at [91, 171] on span "[PERSON_NAME]" at bounding box center [88, 170] width 33 height 5
copy span "[PERSON_NAME]"
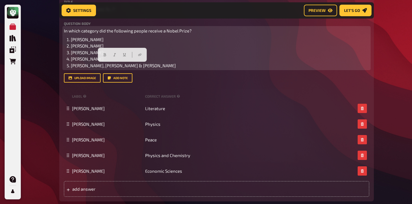
drag, startPoint x: 175, startPoint y: 66, endPoint x: 71, endPoint y: 64, distance: 104.2
click at [71, 64] on li "[PERSON_NAME], [PERSON_NAME] & [PERSON_NAME]" at bounding box center [220, 65] width 299 height 7
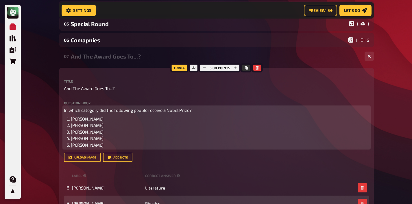
scroll to position [120, 0]
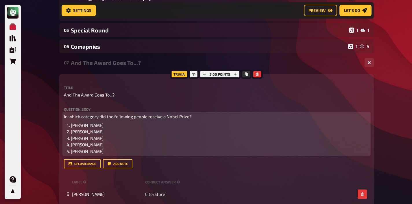
click at [138, 114] on span "In which category did the following people receive a Nobel Prize?" at bounding box center [128, 116] width 128 height 5
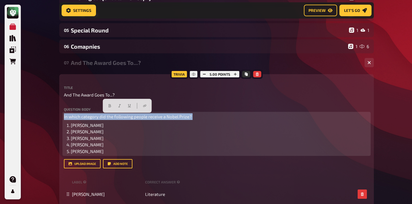
click at [138, 114] on span "In which category did the following people receive a Nobel Prize?" at bounding box center [128, 116] width 128 height 5
click at [111, 107] on icon "button" at bounding box center [109, 105] width 3 height 3
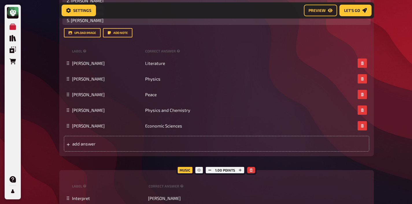
scroll to position [204, 0]
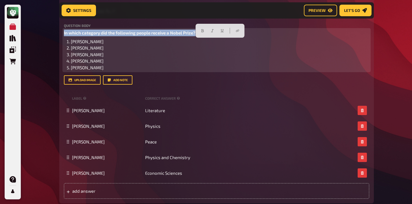
drag, startPoint x: 110, startPoint y: 67, endPoint x: 55, endPoint y: 38, distance: 62.0
click at [55, 38] on div "Home My Quizzes Nerds and Geeks [Remastered]🇬🇧(check needed) Setup Setup Edit C…" at bounding box center [217, 141] width 324 height 691
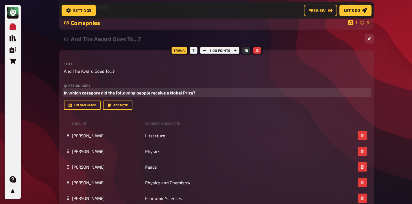
scroll to position [130, 0]
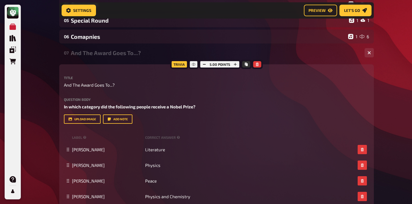
click at [89, 54] on div "And The Award Goes To...?" at bounding box center [215, 52] width 289 height 7
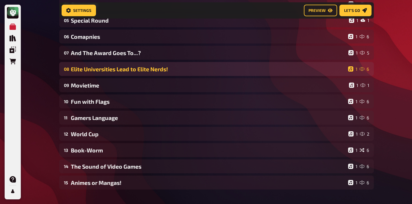
click at [91, 68] on div "Elite Universities Lead to Elite Nerds!" at bounding box center [208, 69] width 275 height 7
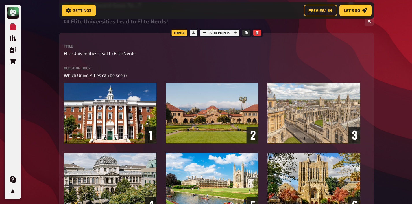
scroll to position [136, 0]
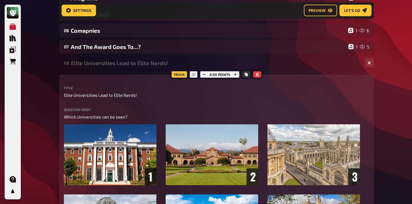
click at [111, 69] on div "08 Elite Universities Lead to Elite Nerds! 1 6" at bounding box center [216, 63] width 315 height 14
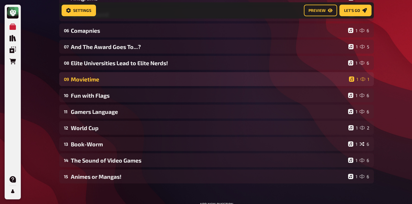
click at [110, 80] on div "Movietime" at bounding box center [209, 79] width 276 height 7
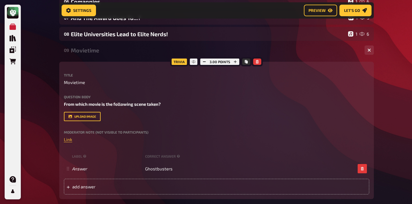
scroll to position [159, 0]
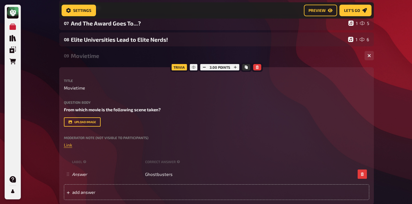
click at [106, 56] on div "Movietime" at bounding box center [215, 55] width 289 height 7
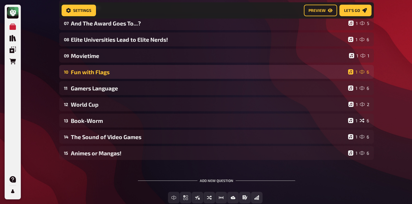
click at [104, 72] on div "Fun with Flags" at bounding box center [208, 72] width 275 height 7
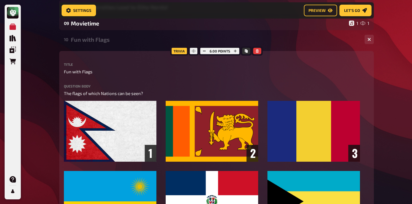
scroll to position [149, 0]
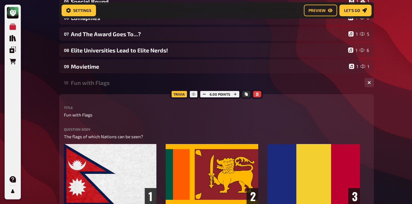
click at [103, 80] on div "Fun with Flags" at bounding box center [215, 82] width 289 height 7
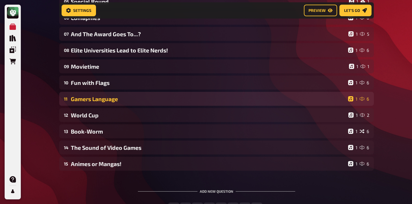
click at [106, 93] on div "11 Gamers Language 1 6" at bounding box center [216, 99] width 315 height 14
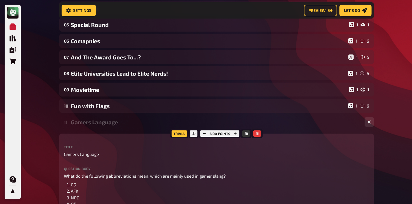
scroll to position [126, 0]
click at [105, 120] on div "Gamers Language" at bounding box center [215, 122] width 289 height 7
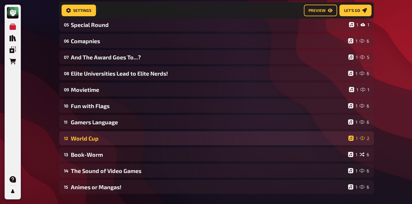
click at [108, 137] on div "World Cup" at bounding box center [208, 138] width 275 height 7
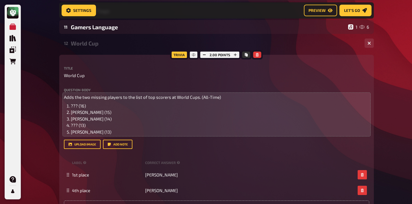
scroll to position [222, 0]
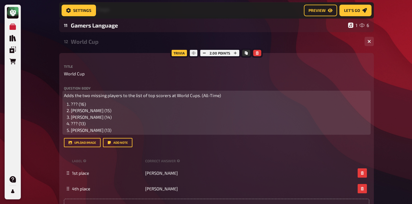
click at [74, 97] on span "Adds the two missing players to the list of top scorers at World Cups. (All-Tim…" at bounding box center [142, 95] width 157 height 5
click at [122, 98] on span "Add the two missing players to the list of top scorers at World Cups. (All-Time)" at bounding box center [141, 95] width 155 height 5
click at [122, 84] on button "button" at bounding box center [123, 84] width 9 height 9
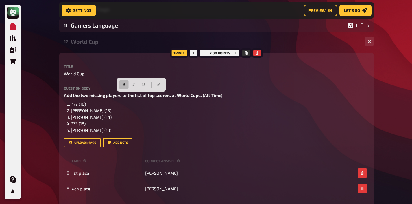
click at [84, 39] on div "World Cup" at bounding box center [215, 41] width 289 height 7
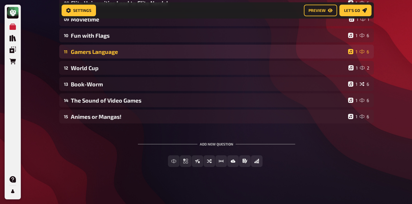
scroll to position [197, 0]
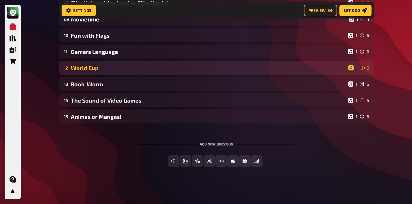
click at [92, 71] on div "12 World Cup 1 2" at bounding box center [216, 68] width 315 height 14
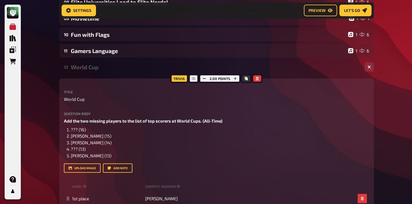
scroll to position [222, 0]
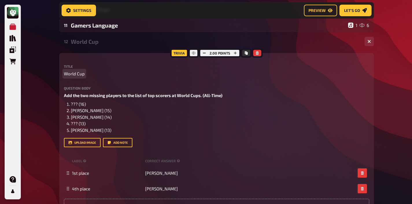
click at [84, 73] on span "World Cup" at bounding box center [74, 73] width 21 height 7
click at [108, 48] on div "12 FIFA Nerds 1 2" at bounding box center [216, 41] width 315 height 14
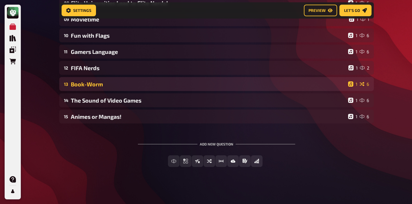
click at [95, 85] on div "Book-Worm" at bounding box center [208, 84] width 275 height 7
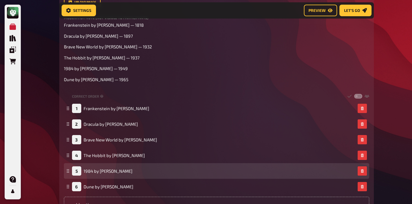
scroll to position [344, 0]
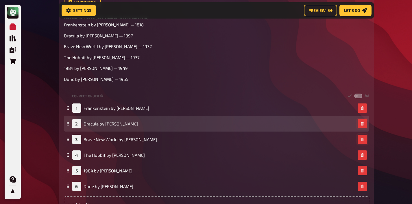
click at [364, 138] on button "button" at bounding box center [362, 139] width 9 height 9
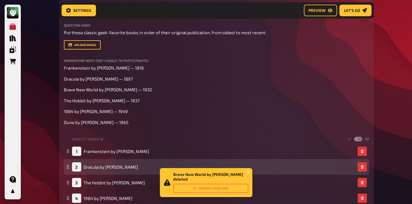
scroll to position [232, 0]
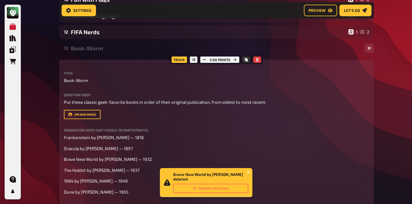
click at [94, 49] on div "Book-Worm" at bounding box center [215, 48] width 289 height 7
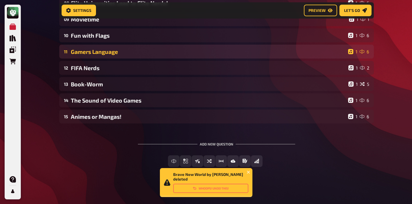
scroll to position [197, 0]
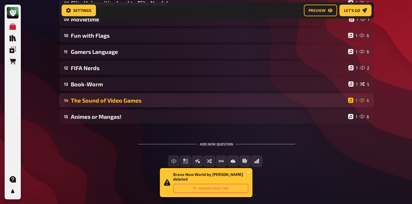
click at [101, 103] on div "The Sound of Video Games" at bounding box center [208, 100] width 275 height 7
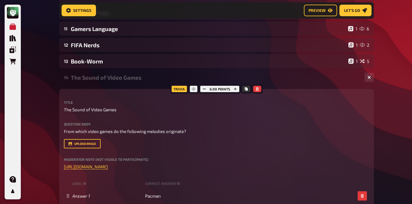
click at [93, 76] on div "The Sound of Video Games" at bounding box center [215, 77] width 289 height 7
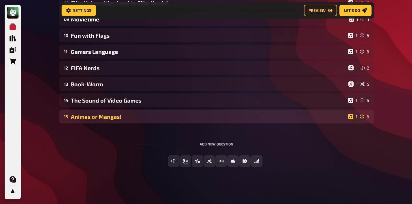
click at [95, 113] on div "Animes or Mangas!" at bounding box center [208, 116] width 275 height 7
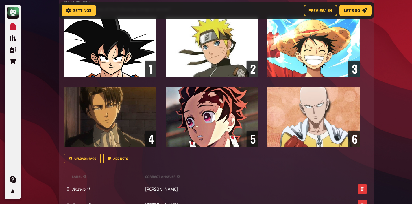
scroll to position [442, 0]
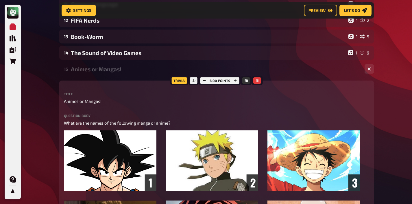
click at [101, 69] on div "Animes or Mangas!" at bounding box center [215, 69] width 289 height 7
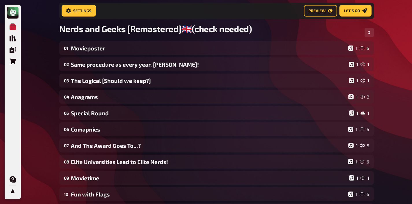
scroll to position [0, 0]
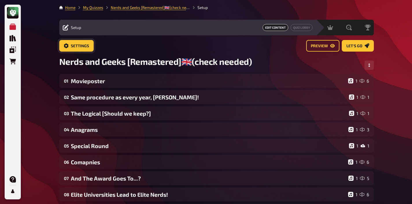
click at [87, 48] on span "Settings" at bounding box center [80, 46] width 18 height 4
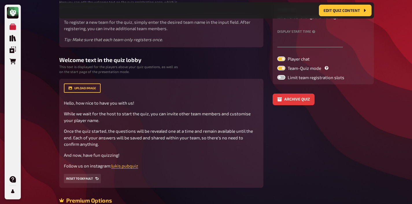
scroll to position [116, 0]
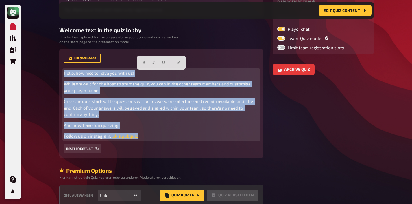
drag, startPoint x: 155, startPoint y: 137, endPoint x: 64, endPoint y: 72, distance: 112.0
click at [64, 72] on div "Hello, how nice to have you with us! While we wait for the host to start the qu…" at bounding box center [161, 104] width 195 height 69
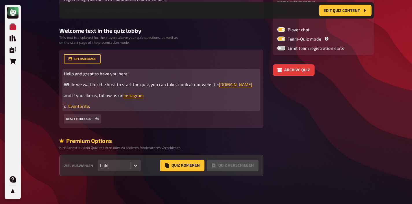
click at [127, 109] on p "or Eventbrite ." at bounding box center [161, 106] width 195 height 7
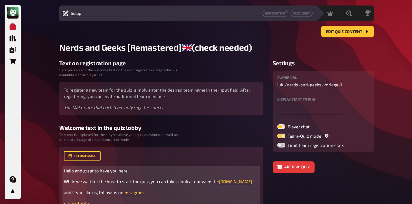
scroll to position [14, 0]
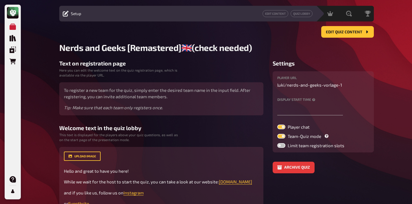
click at [254, 74] on div "Text on registration page Here you can edit the welcome text on the quiz regist…" at bounding box center [161, 87] width 204 height 55
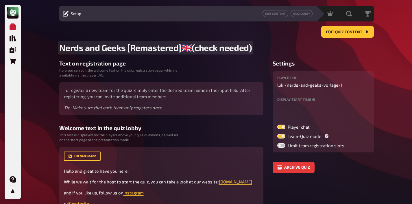
click at [189, 47] on span "Nerds and Geeks [Remastered]🇬🇧(check needed)" at bounding box center [155, 47] width 193 height 11
click at [183, 47] on span "Nerds and Geeks [Remastered]🇬🇧(check needed)" at bounding box center [155, 47] width 193 height 11
paste span
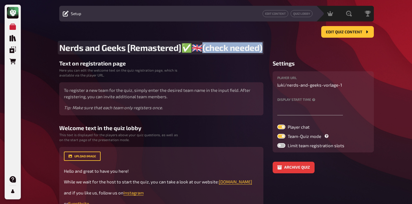
drag, startPoint x: 200, startPoint y: 47, endPoint x: 268, endPoint y: 47, distance: 68.9
click at [268, 47] on h2 "Nerds and Geeks [Remastered]✅​🇬🇧(check needed)" at bounding box center [216, 47] width 315 height 11
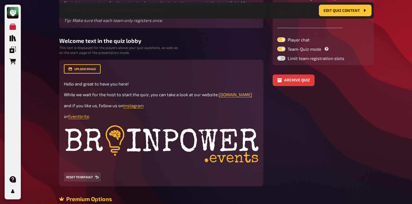
scroll to position [171, 0]
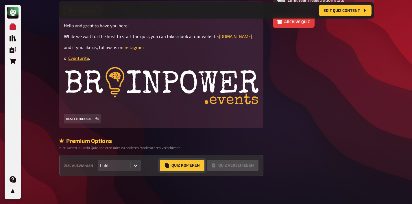
click at [178, 169] on button "Quiz Kopieren" at bounding box center [182, 165] width 45 height 12
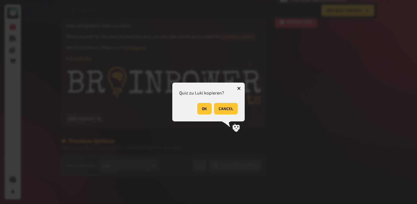
click at [202, 108] on button "OK" at bounding box center [204, 109] width 14 height 12
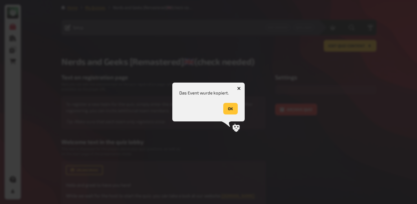
click at [230, 105] on button "OK" at bounding box center [230, 109] width 14 height 12
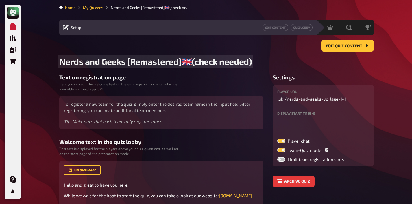
click at [128, 62] on span "Nerds and Geeks [Remastered]🇬🇧(check needed)" at bounding box center [155, 61] width 193 height 11
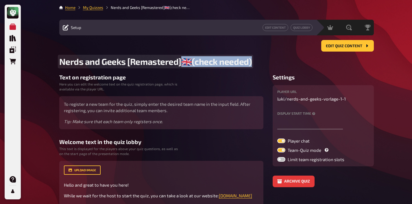
drag, startPoint x: 184, startPoint y: 61, endPoint x: 268, endPoint y: 64, distance: 84.5
click at [268, 64] on h2 "Nerds and Geeks [Remastered]🇬🇧(check needed)" at bounding box center [216, 61] width 315 height 11
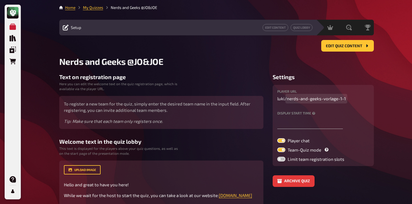
click at [340, 98] on span "nerds-and-geeks-vorlage-1-1" at bounding box center [316, 98] width 59 height 7
drag, startPoint x: 322, startPoint y: 99, endPoint x: 361, endPoint y: 99, distance: 38.5
click at [361, 99] on p "luki / nerds-and-geeks-vorlage-1-1" at bounding box center [323, 98] width 92 height 7
click at [292, 123] on input "text" at bounding box center [310, 123] width 66 height 12
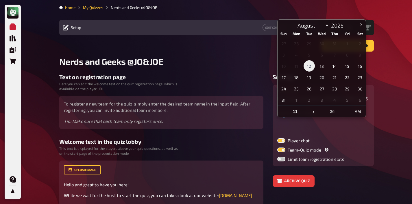
click at [310, 68] on span "12" at bounding box center [309, 65] width 11 height 11
type input "[DATE] 11:36 AM"
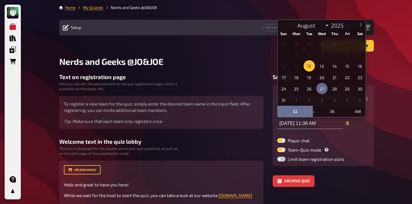
scroll to position [0, 0]
click at [311, 108] on span at bounding box center [311, 108] width 4 height 6
type input "12"
type input "[DATE] 12:36 PM"
click at [311, 108] on span at bounding box center [311, 108] width 4 height 6
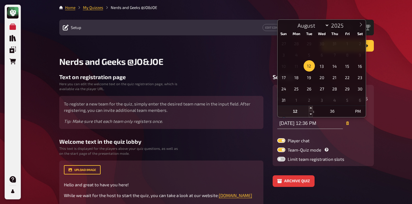
type input "01"
type input "[DATE] 1:36 PM"
click at [311, 108] on span at bounding box center [311, 108] width 4 height 6
type input "02"
type input "[DATE] 2:36 PM"
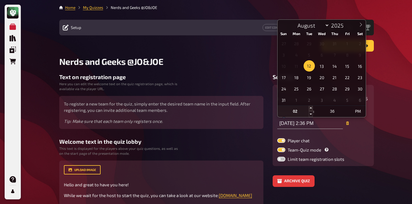
click at [311, 108] on span at bounding box center [311, 108] width 4 height 6
type input "03"
type input "[DATE] 3:36 PM"
click at [311, 108] on span at bounding box center [311, 108] width 4 height 6
type input "04"
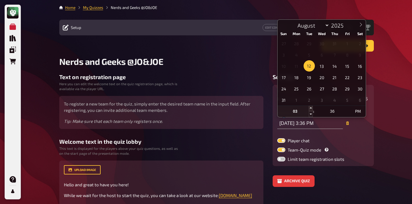
type input "[DATE] 4:36 PM"
click at [311, 108] on span at bounding box center [311, 108] width 4 height 6
type input "05"
type input "[DATE] 5:36 PM"
click at [311, 108] on span at bounding box center [311, 108] width 4 height 6
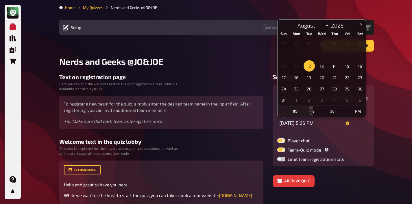
type input "06"
type input "[DATE] 6:36 PM"
click at [311, 108] on span at bounding box center [311, 108] width 4 height 6
type input "07"
type input "[DATE] 7:36 PM"
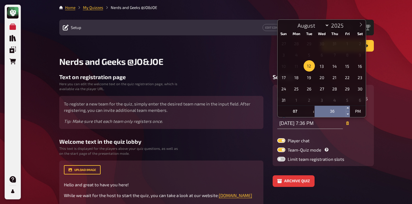
click at [337, 109] on input "36" at bounding box center [332, 111] width 35 height 12
type input "30"
type input "[DATE] 7:30 PM"
click at [353, 133] on div "player URL luki / nerds-and-geeks-[PERSON_NAME]-2025 Display start time [DATE] …" at bounding box center [323, 125] width 92 height 72
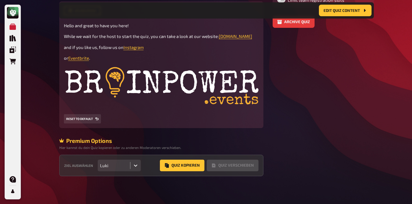
scroll to position [170, 0]
click at [133, 164] on icon at bounding box center [136, 165] width 6 height 6
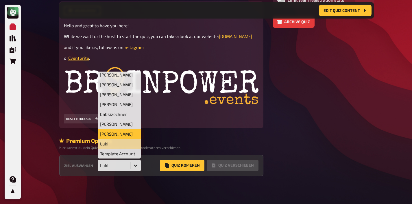
scroll to position [0, 0]
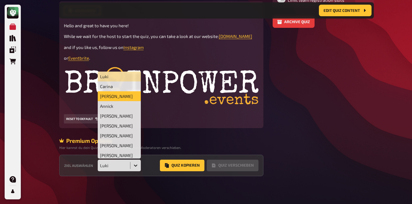
click at [118, 98] on div "[PERSON_NAME]" at bounding box center [119, 96] width 43 height 10
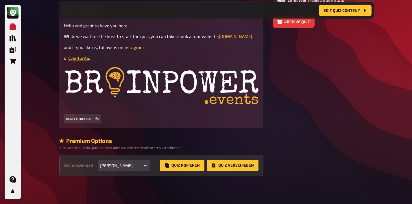
click at [142, 163] on icon at bounding box center [145, 165] width 6 height 6
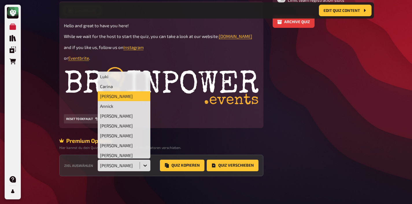
click at [113, 98] on div "[PERSON_NAME]" at bounding box center [124, 96] width 53 height 10
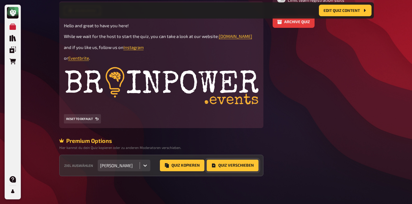
click at [238, 165] on button "Quiz Verschieben" at bounding box center [233, 165] width 52 height 12
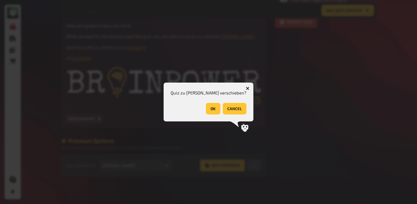
click at [206, 110] on button "OK" at bounding box center [213, 109] width 14 height 12
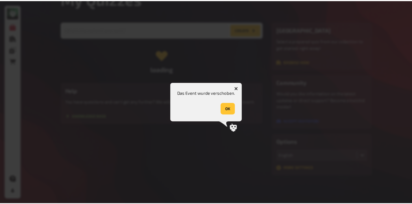
scroll to position [170, 0]
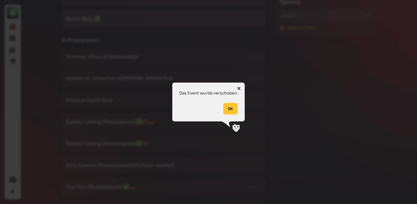
click at [233, 108] on button "OK" at bounding box center [230, 109] width 14 height 12
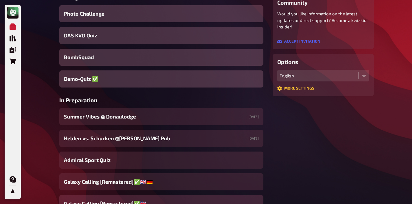
scroll to position [0, 0]
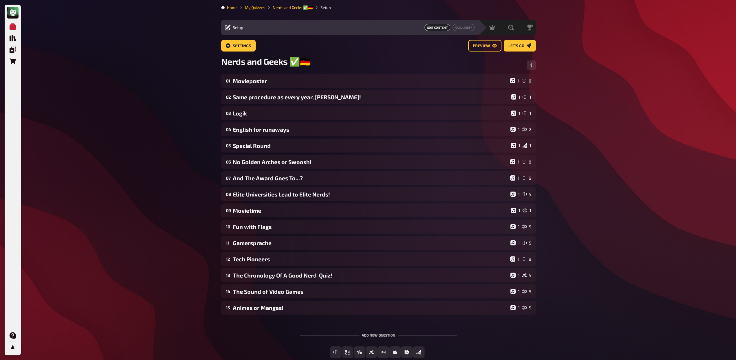
click at [256, 8] on link "My Quizzes" at bounding box center [255, 7] width 20 height 5
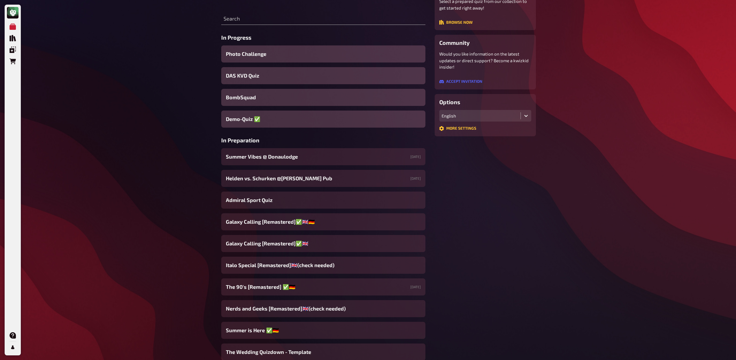
scroll to position [80, 0]
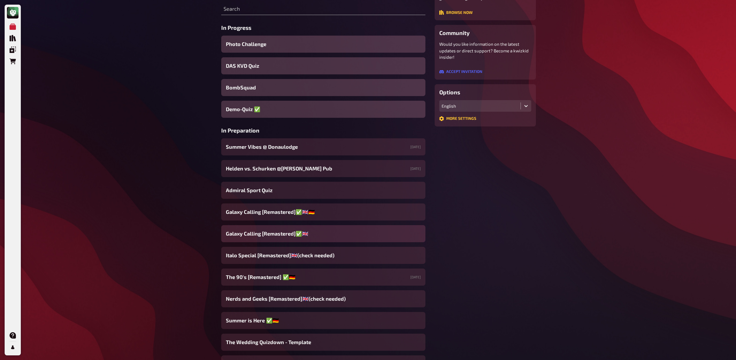
click at [267, 231] on span "Galaxy Calling [Remastered]✅​🇬🇧​" at bounding box center [267, 234] width 82 height 8
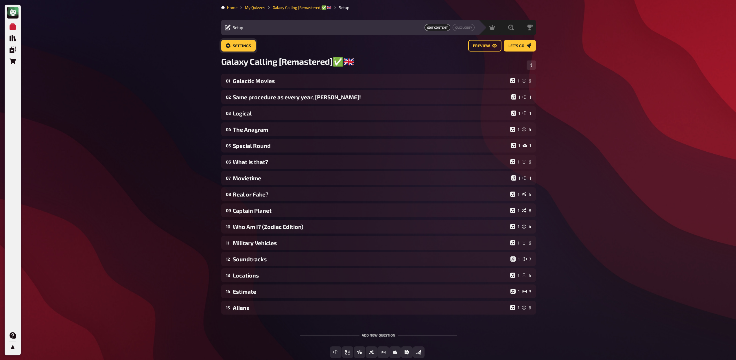
click at [237, 47] on span "Settings" at bounding box center [242, 46] width 18 height 4
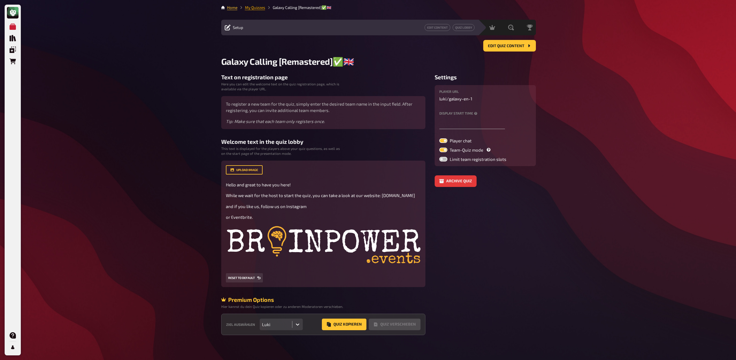
click at [256, 8] on link "My Quizzes" at bounding box center [255, 7] width 20 height 5
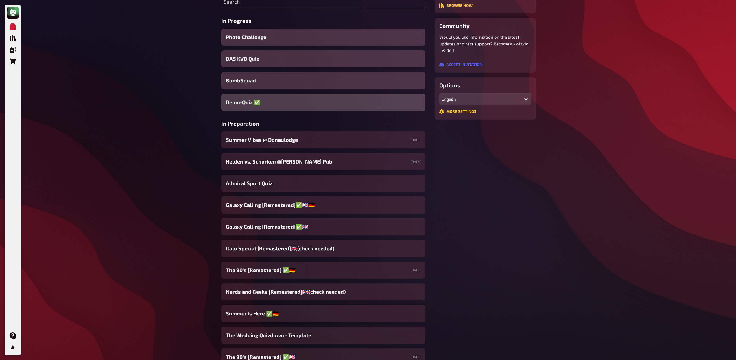
scroll to position [100, 0]
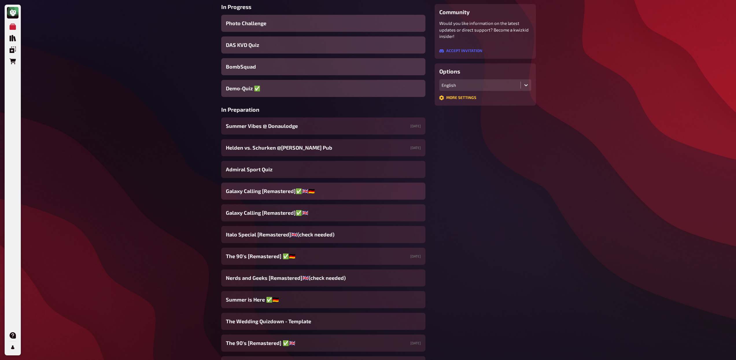
click at [276, 189] on span "Galaxy Calling [Remastered]✅​🇬🇧🇩🇪" at bounding box center [270, 191] width 89 height 8
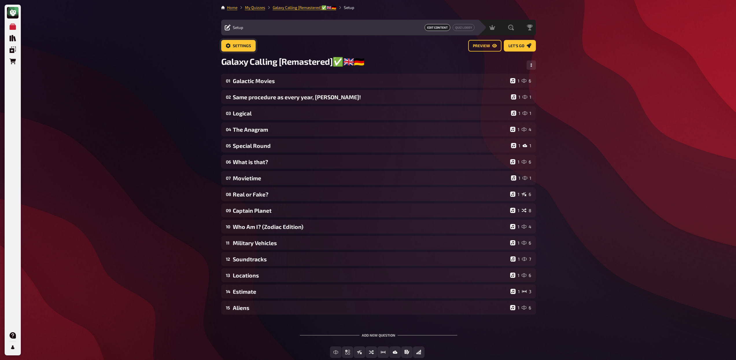
click at [235, 45] on span "Settings" at bounding box center [242, 46] width 18 height 4
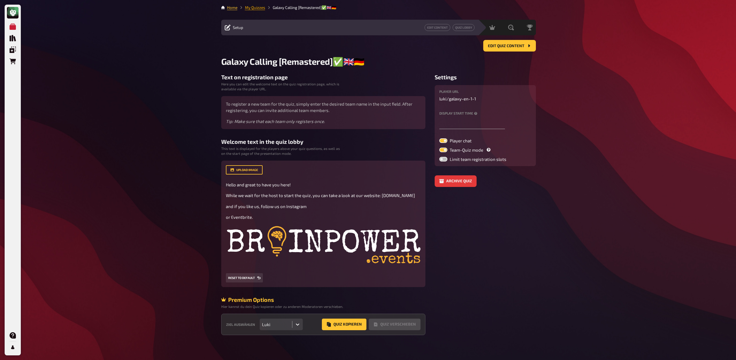
click at [246, 10] on link "My Quizzes" at bounding box center [255, 7] width 20 height 5
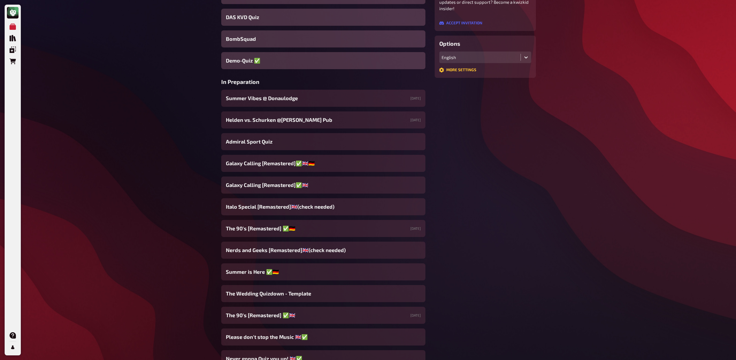
scroll to position [134, 0]
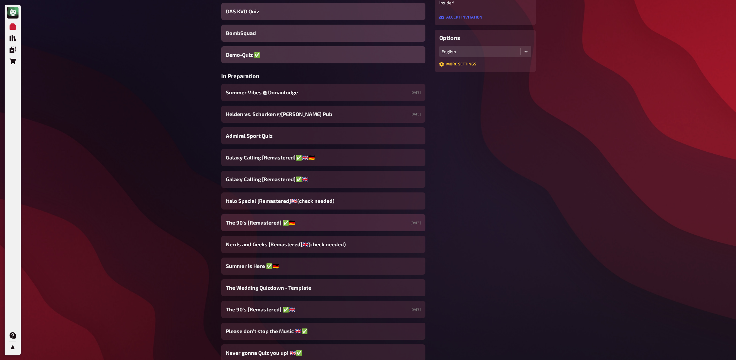
click at [264, 222] on span "The 90's [Remastered] ✅​🇩🇪" at bounding box center [260, 223] width 69 height 8
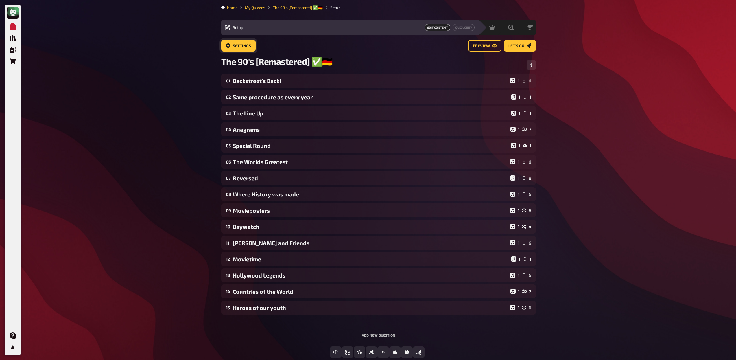
click at [239, 44] on span "Settings" at bounding box center [242, 46] width 18 height 4
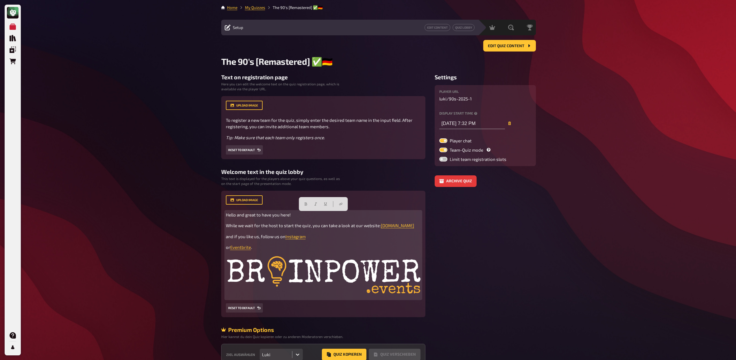
drag, startPoint x: 258, startPoint y: 248, endPoint x: 222, endPoint y: 217, distance: 47.2
click at [222, 217] on div "upload image Hello and great to have you here! While we wait for the host to st…" at bounding box center [323, 254] width 204 height 126
copy div "Hello and great to have you here! While we wait for the host to start the quiz,…"
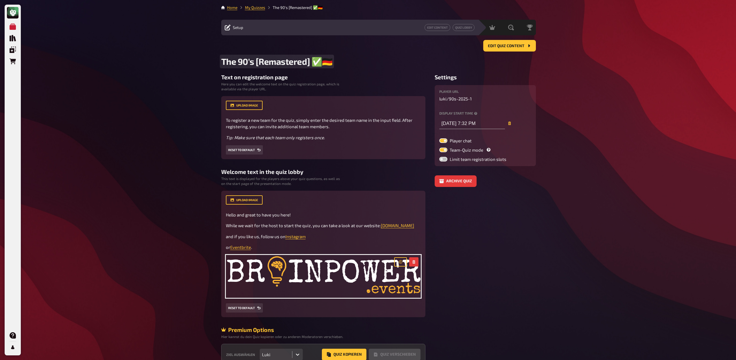
click at [320, 60] on span "The 90's [Remastered] ✅​🇩🇪" at bounding box center [276, 61] width 111 height 11
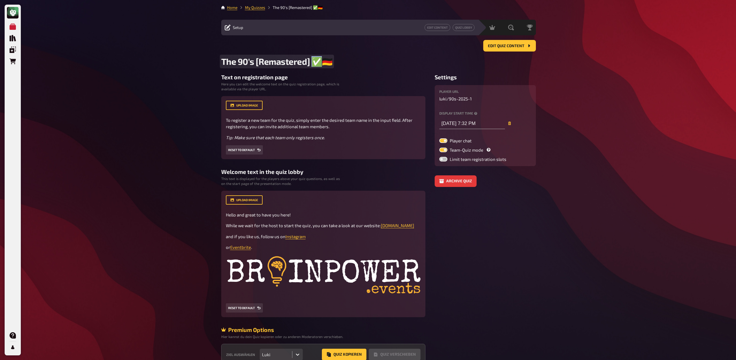
drag, startPoint x: 321, startPoint y: 60, endPoint x: 315, endPoint y: 60, distance: 6.1
click at [315, 60] on span "The 90's [Remastered] ✅​🇩🇪" at bounding box center [276, 61] width 111 height 11
copy span "✅​"
